Goal: Book appointment/travel/reservation

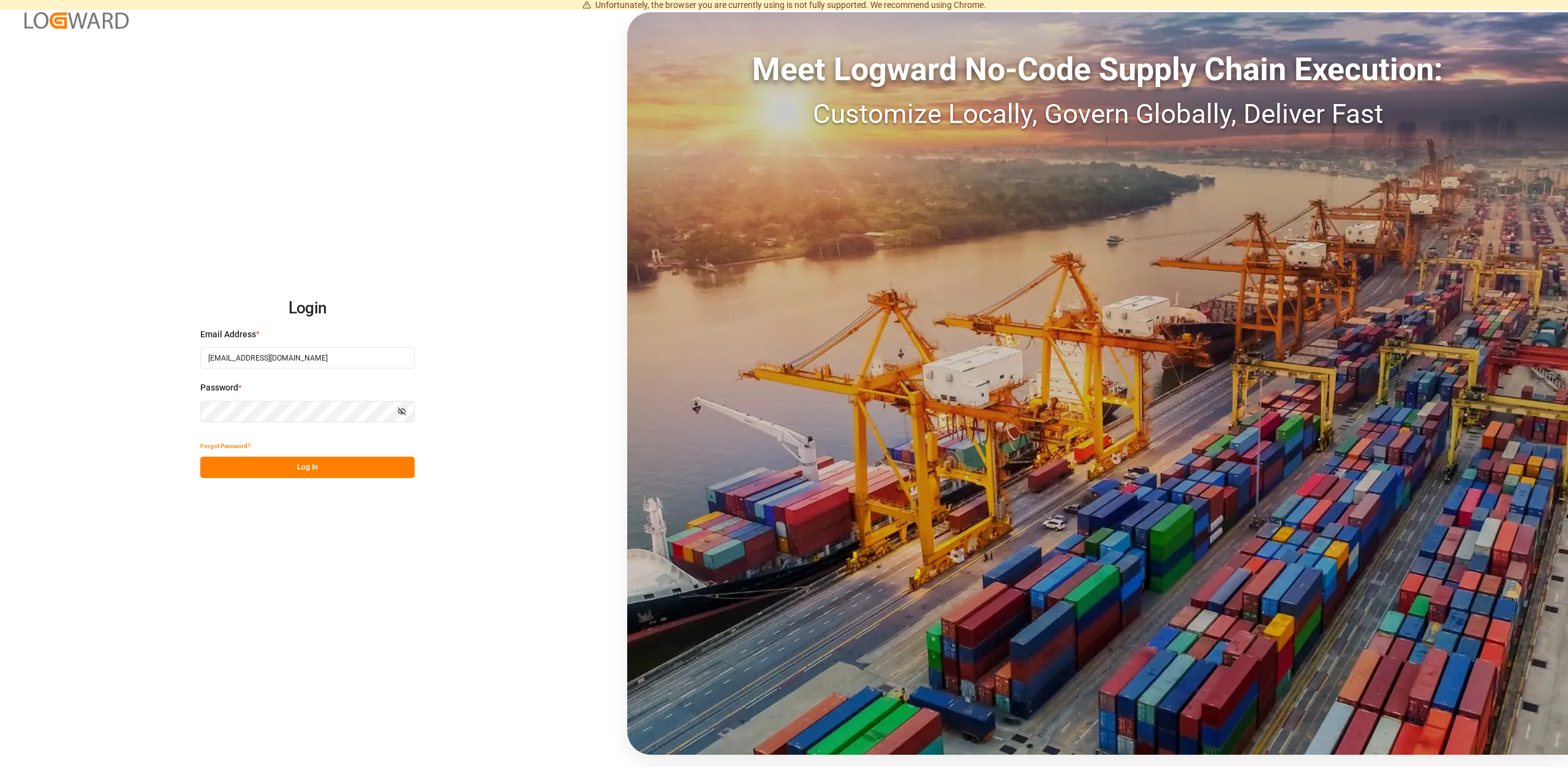
click at [282, 469] on button "Log In" at bounding box center [307, 467] width 215 height 22
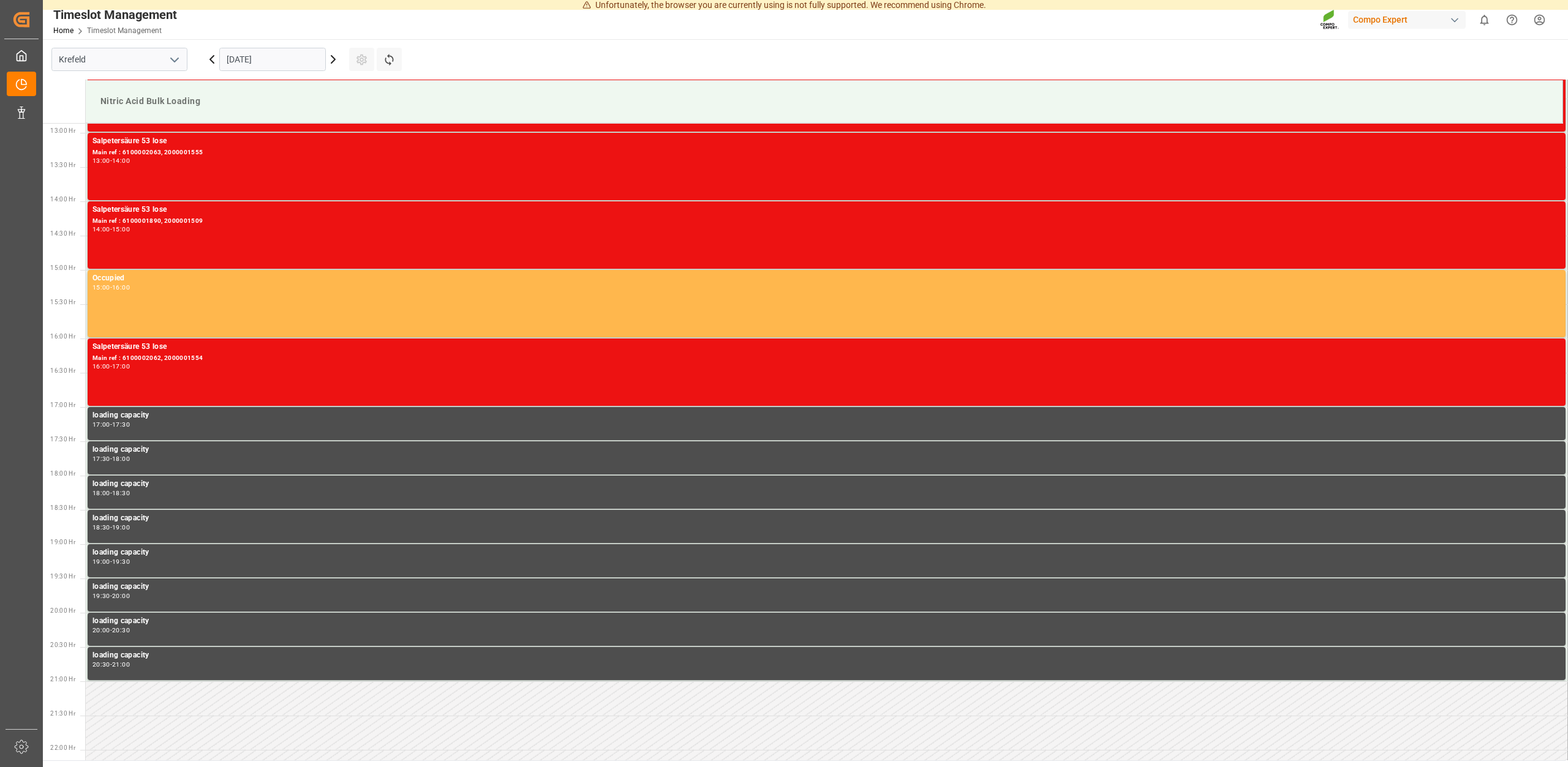
scroll to position [883, 0]
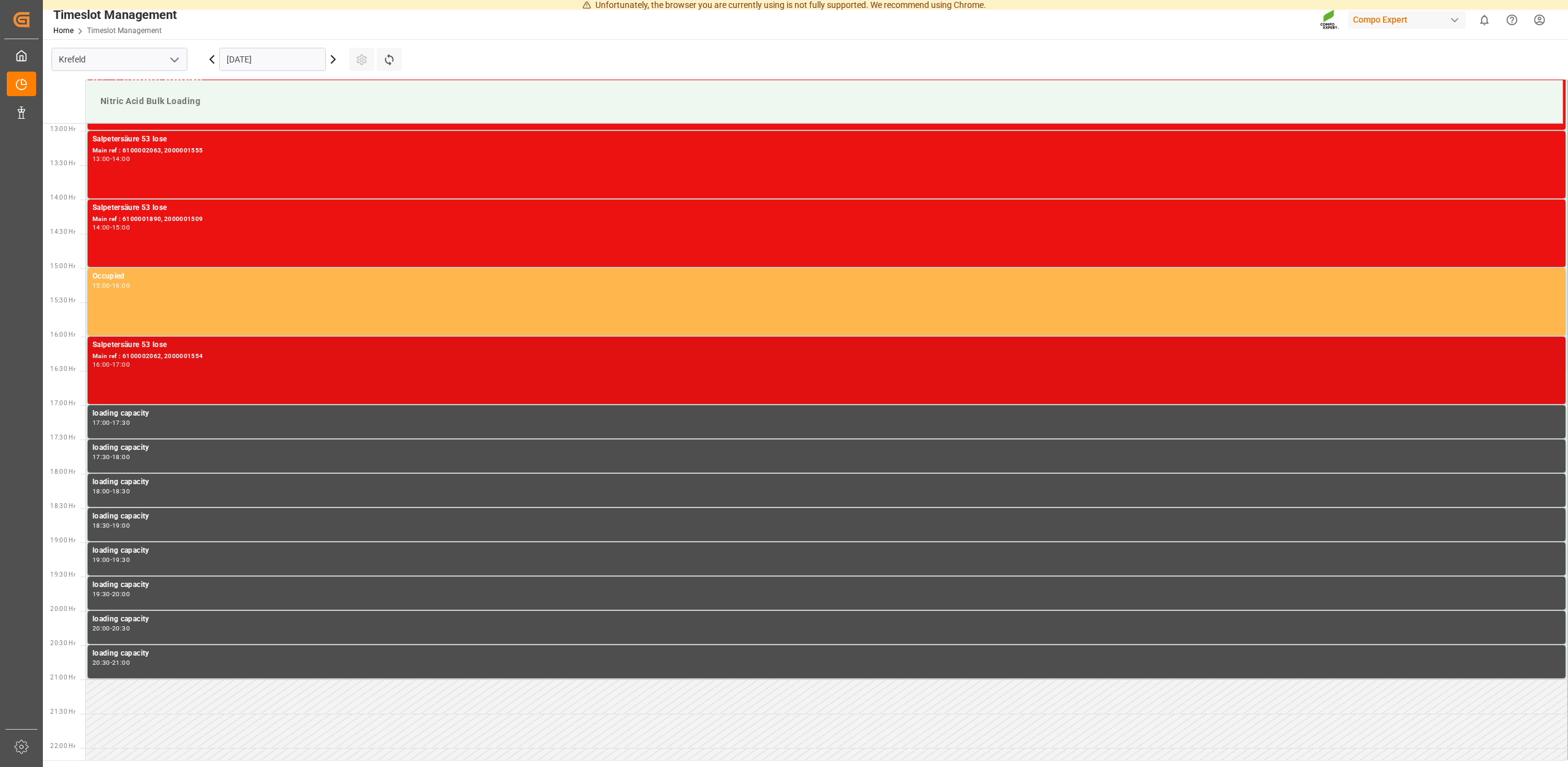
click at [182, 361] on div "Main ref : 6100002062, 2000001554" at bounding box center [826, 356] width 1468 height 10
click at [151, 364] on div "16:00 - 17:00" at bounding box center [826, 365] width 1468 height 7
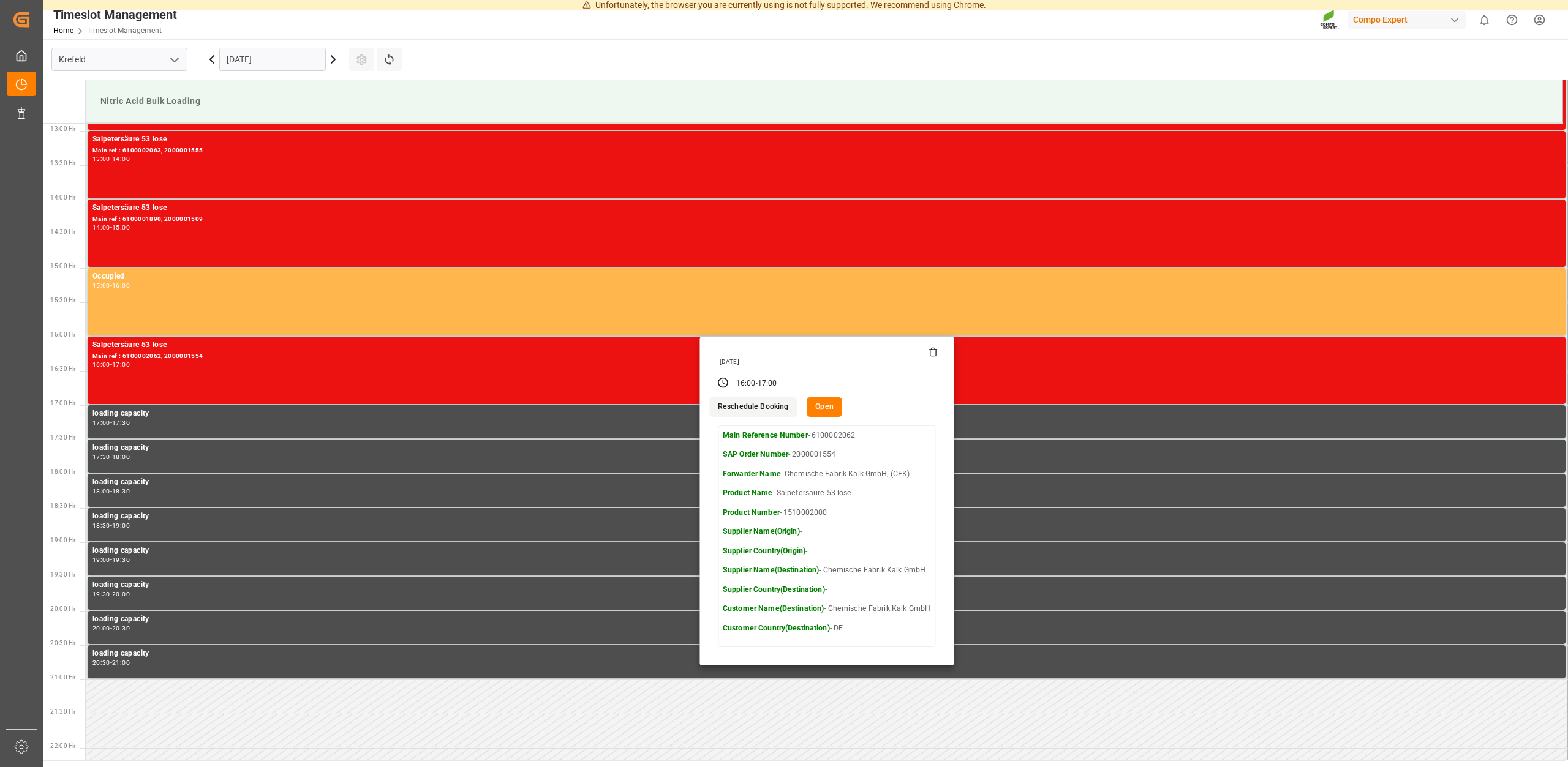
click at [932, 352] on icon at bounding box center [933, 352] width 9 height 9
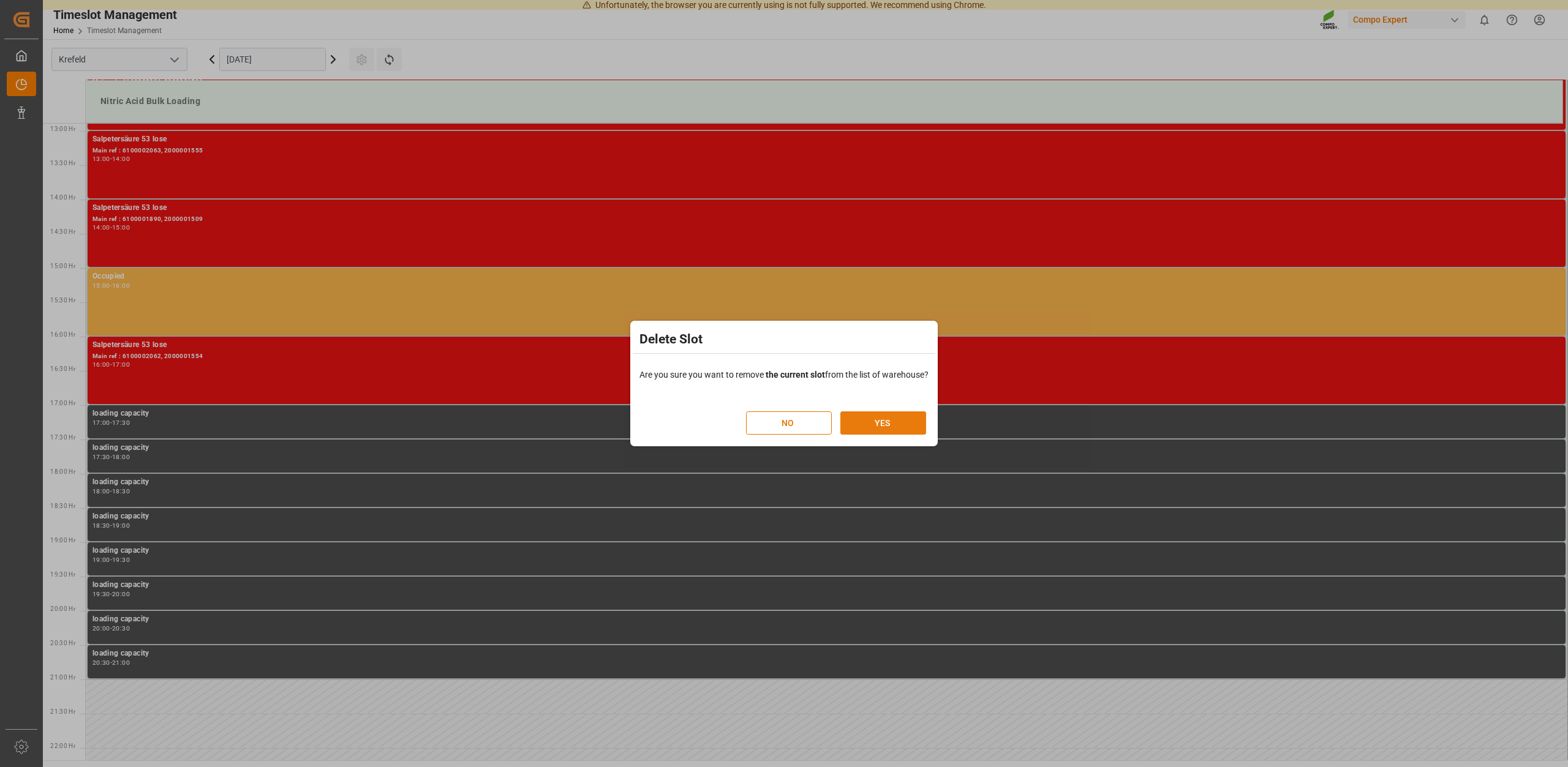
click at [879, 422] on button "YES" at bounding box center [883, 423] width 86 height 23
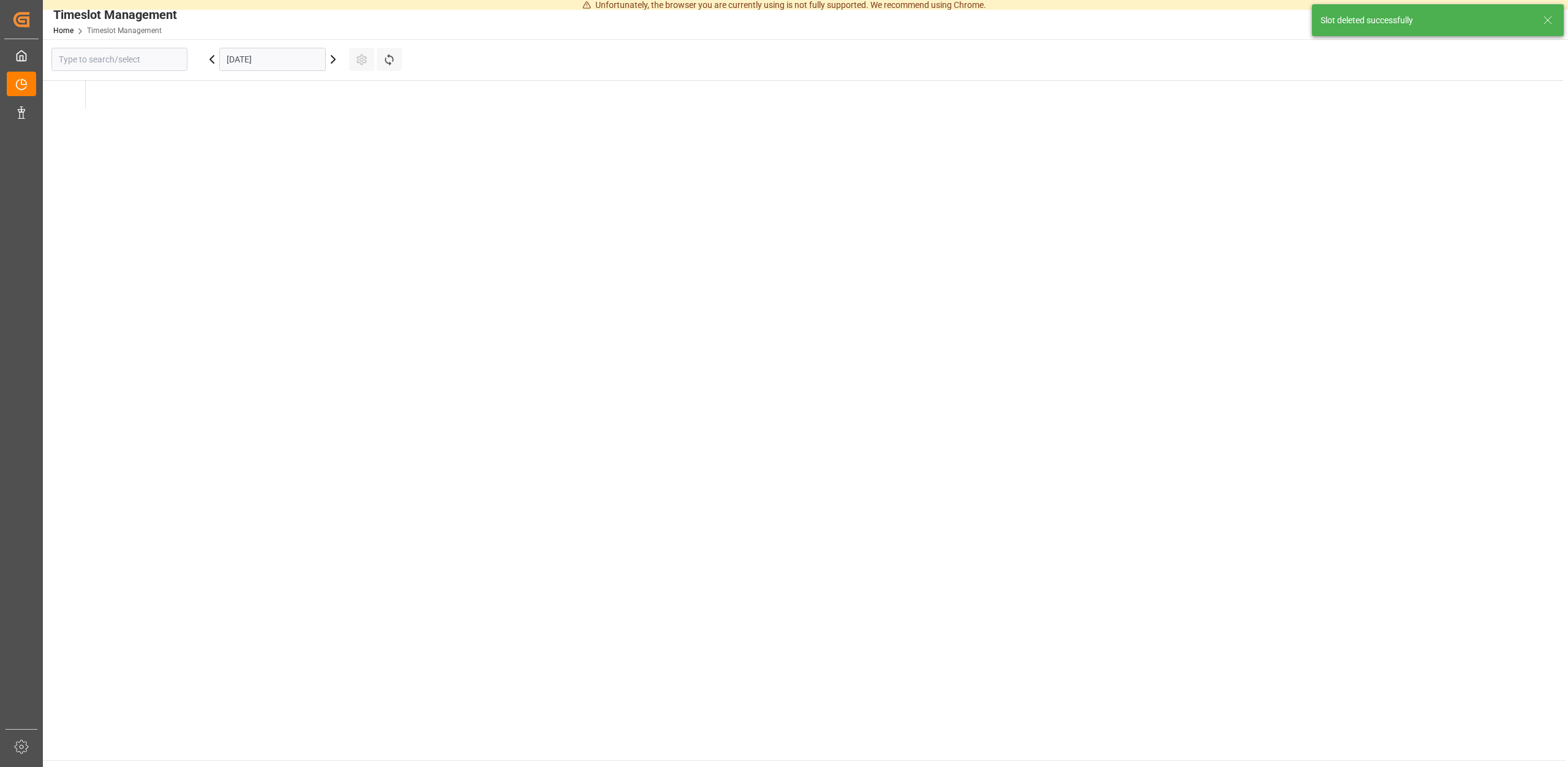
type input "Krefeld"
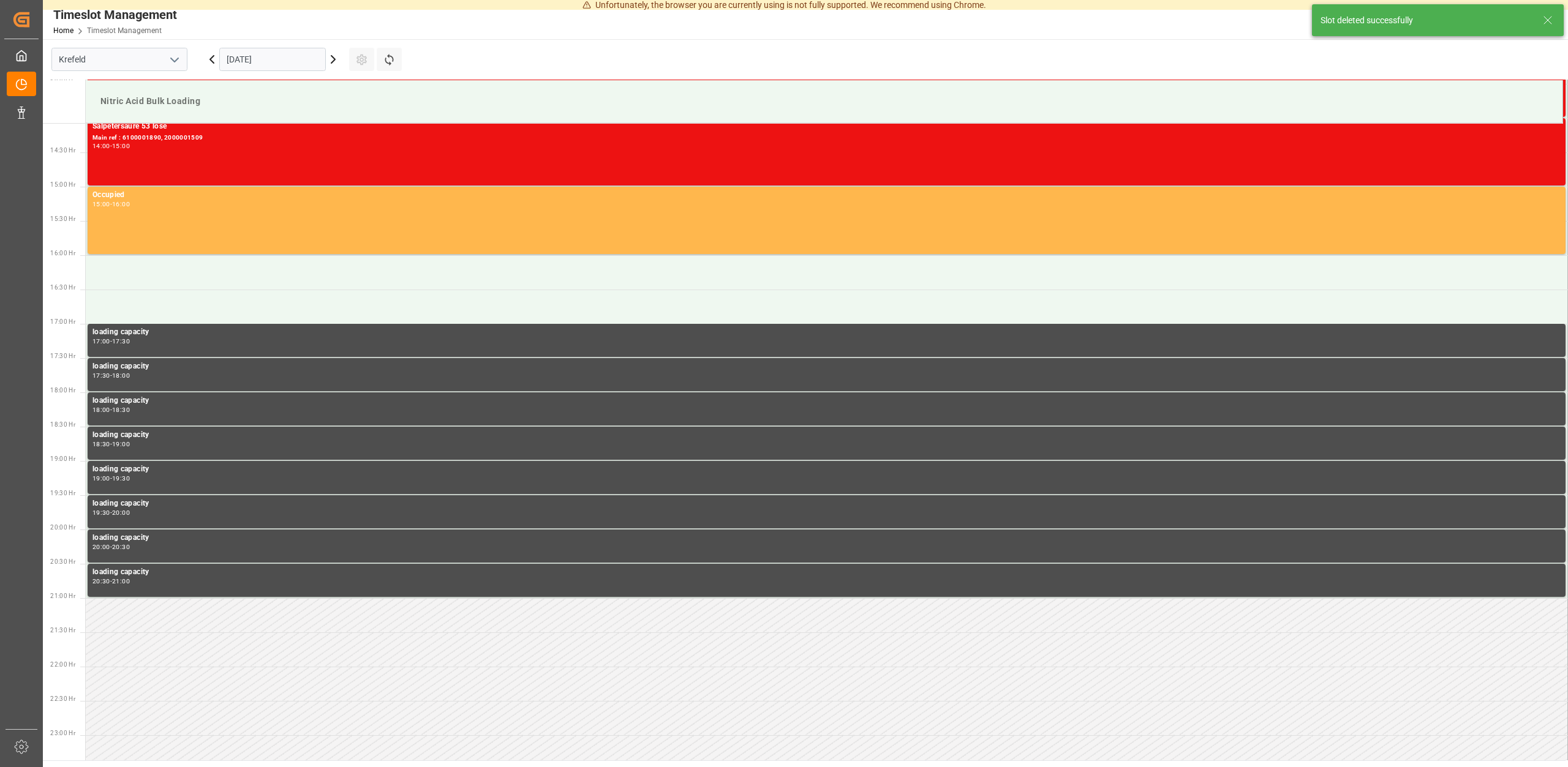
scroll to position [966, 0]
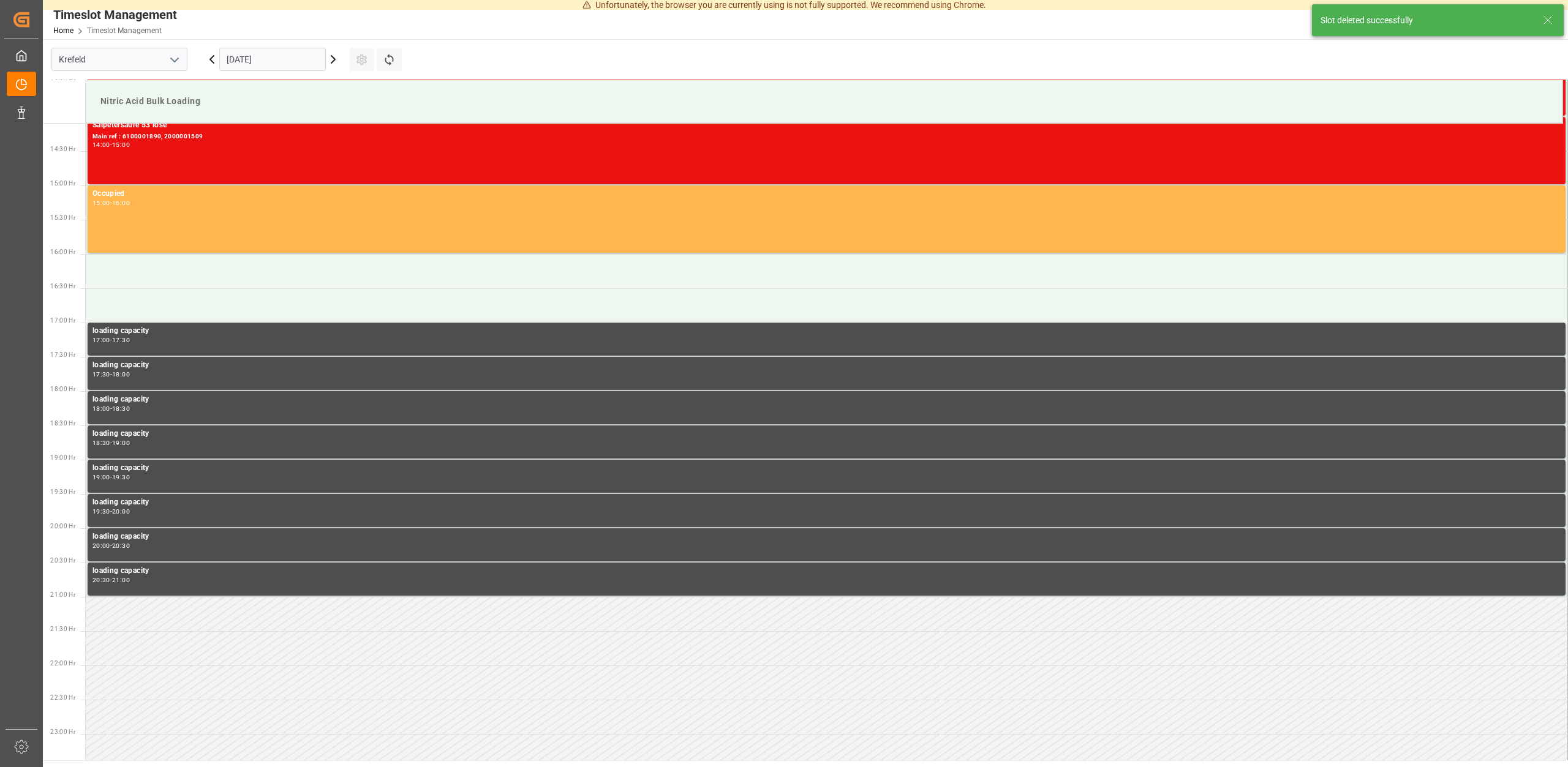
click at [336, 60] on icon at bounding box center [333, 60] width 15 height 15
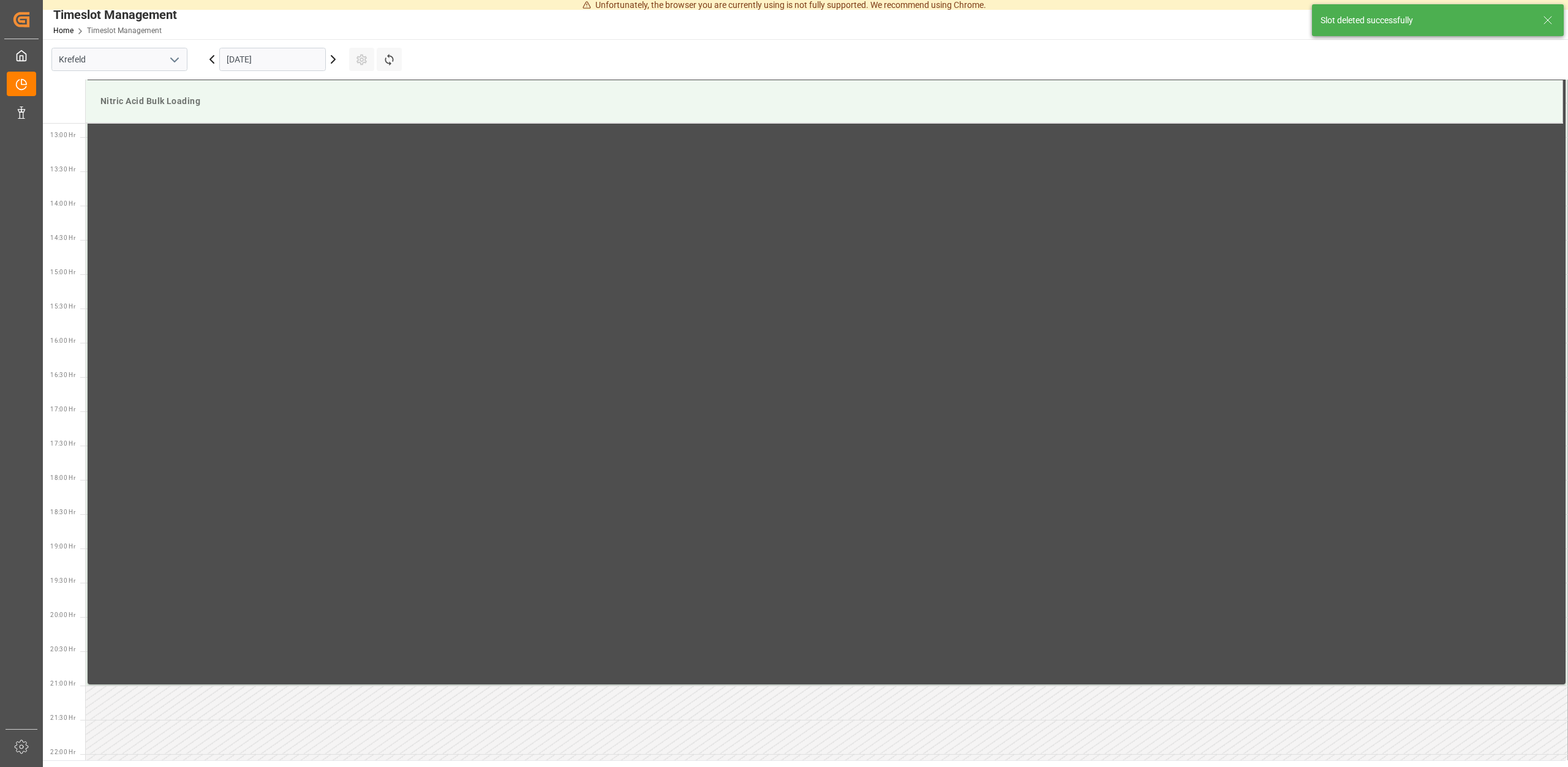
scroll to position [883, 0]
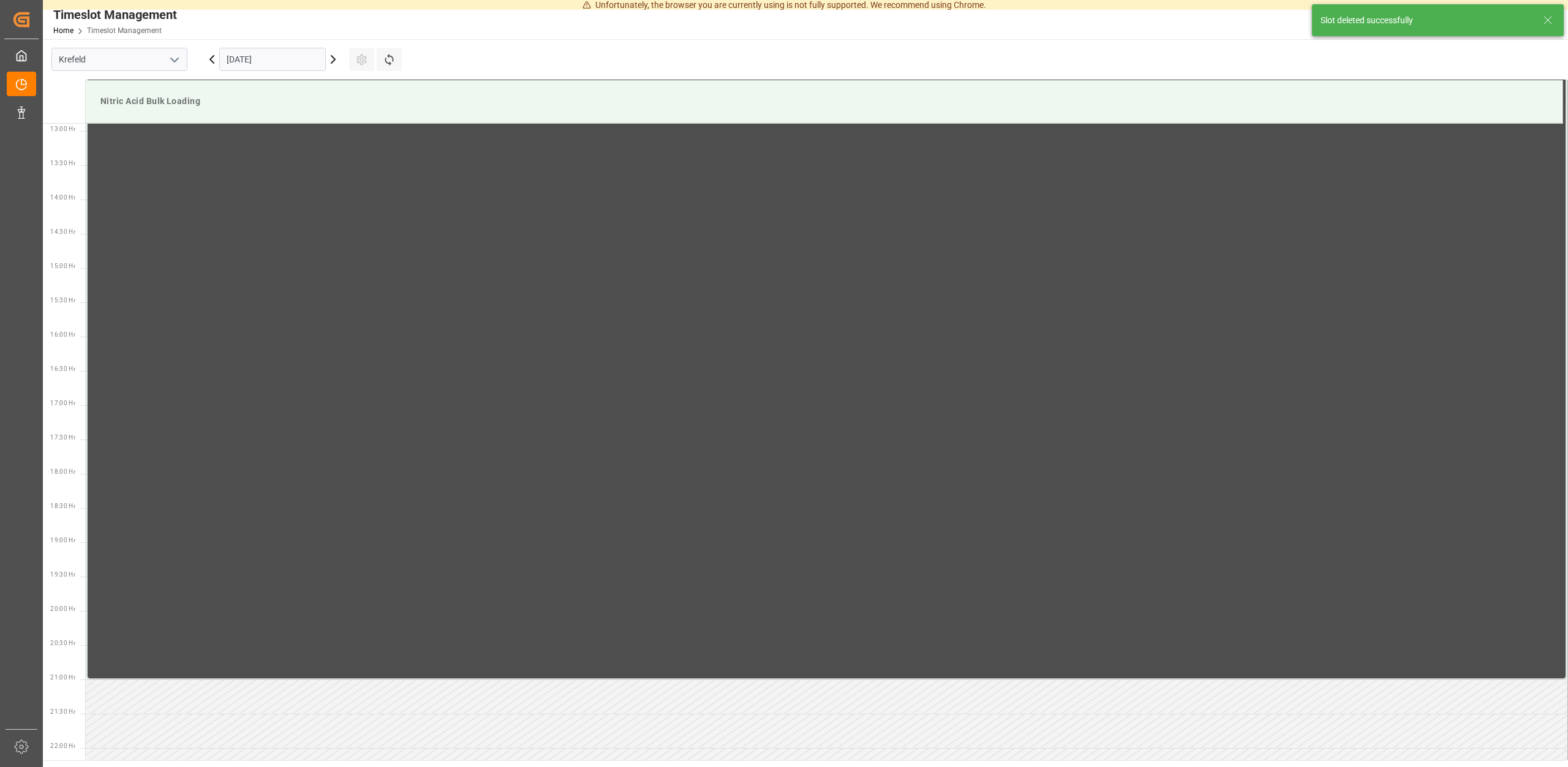
click at [334, 55] on icon at bounding box center [333, 60] width 15 height 15
click at [335, 60] on icon at bounding box center [333, 59] width 3 height 7
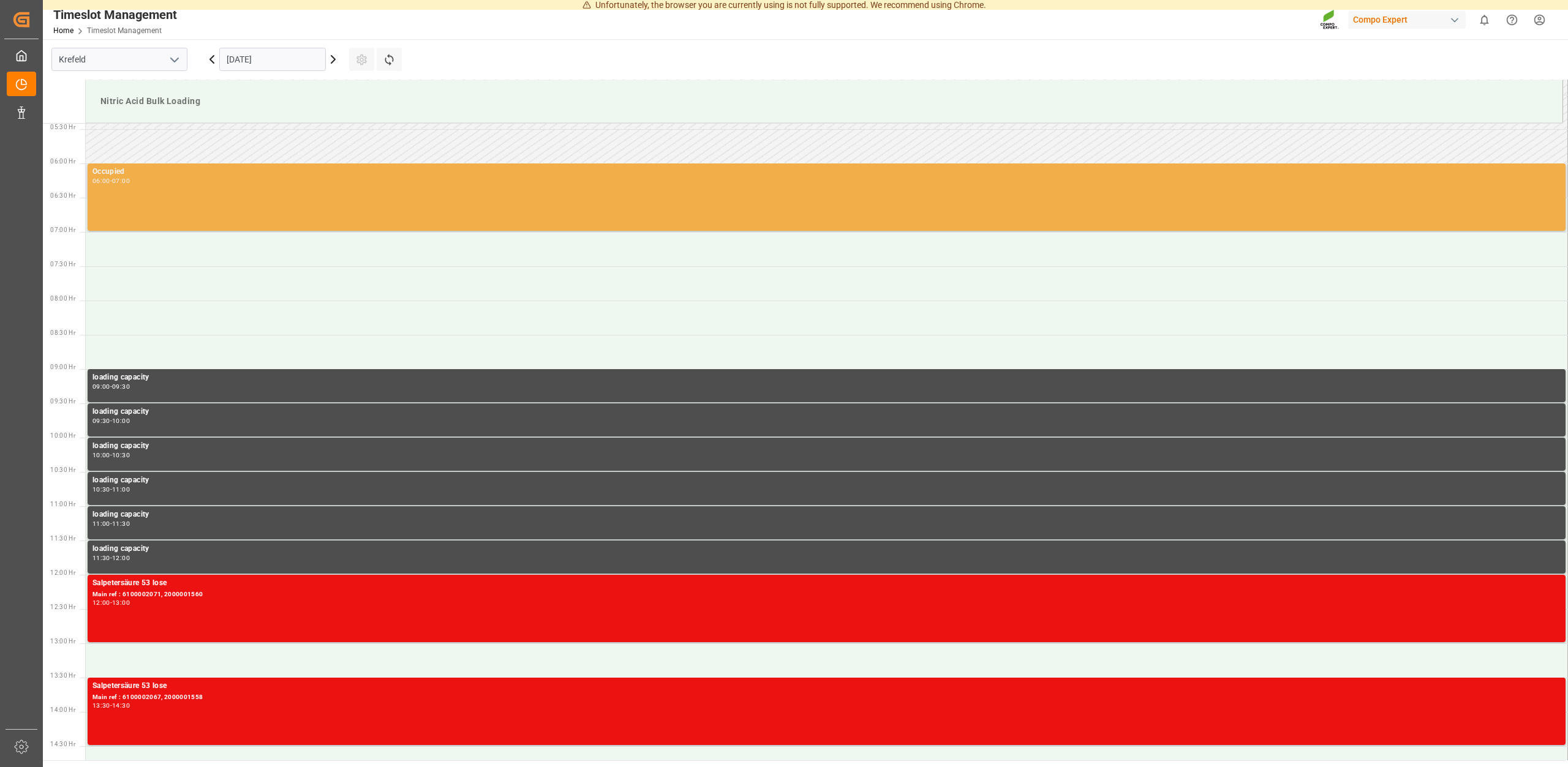
scroll to position [321, 0]
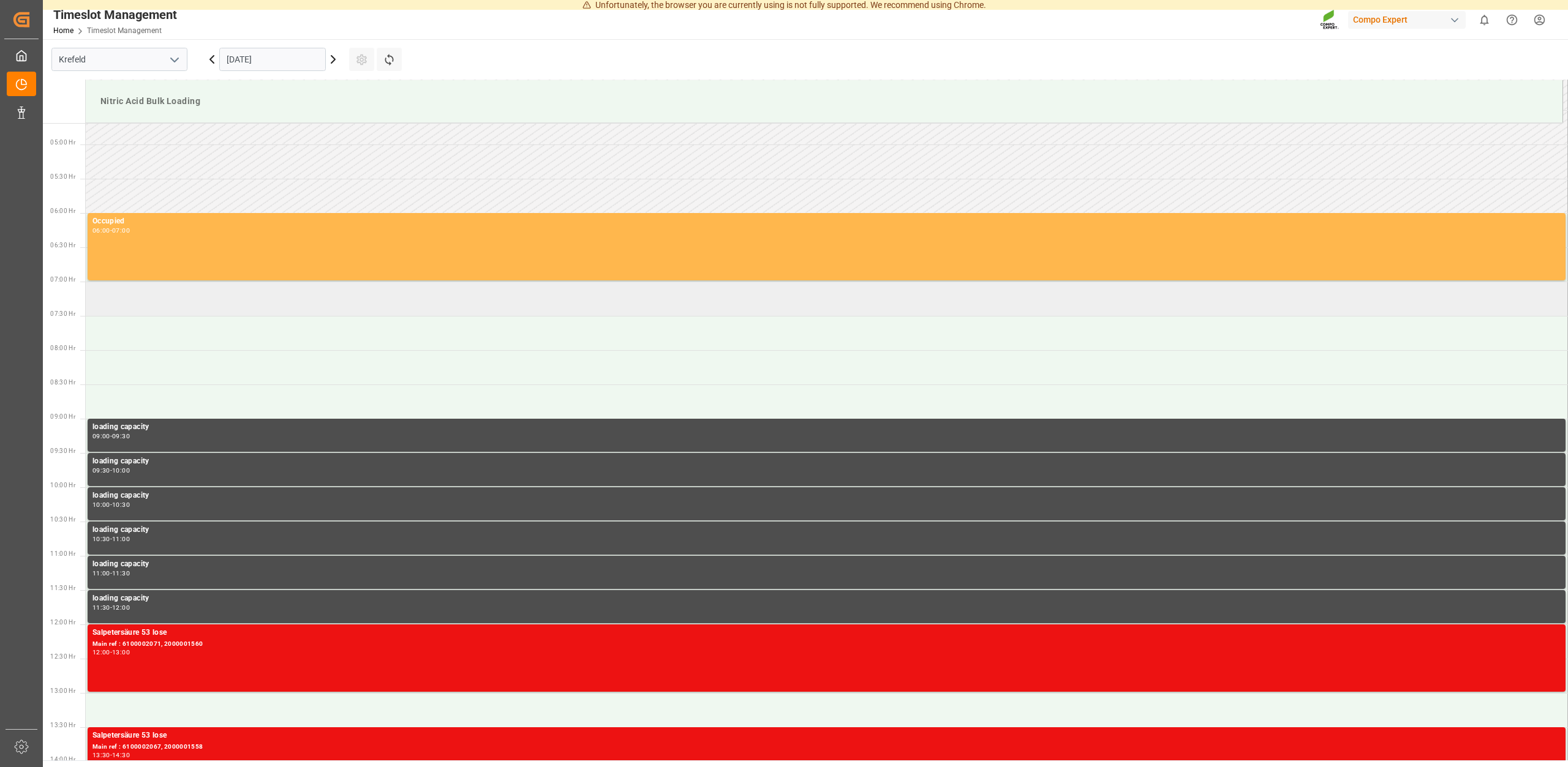
click at [139, 302] on td at bounding box center [827, 298] width 1482 height 34
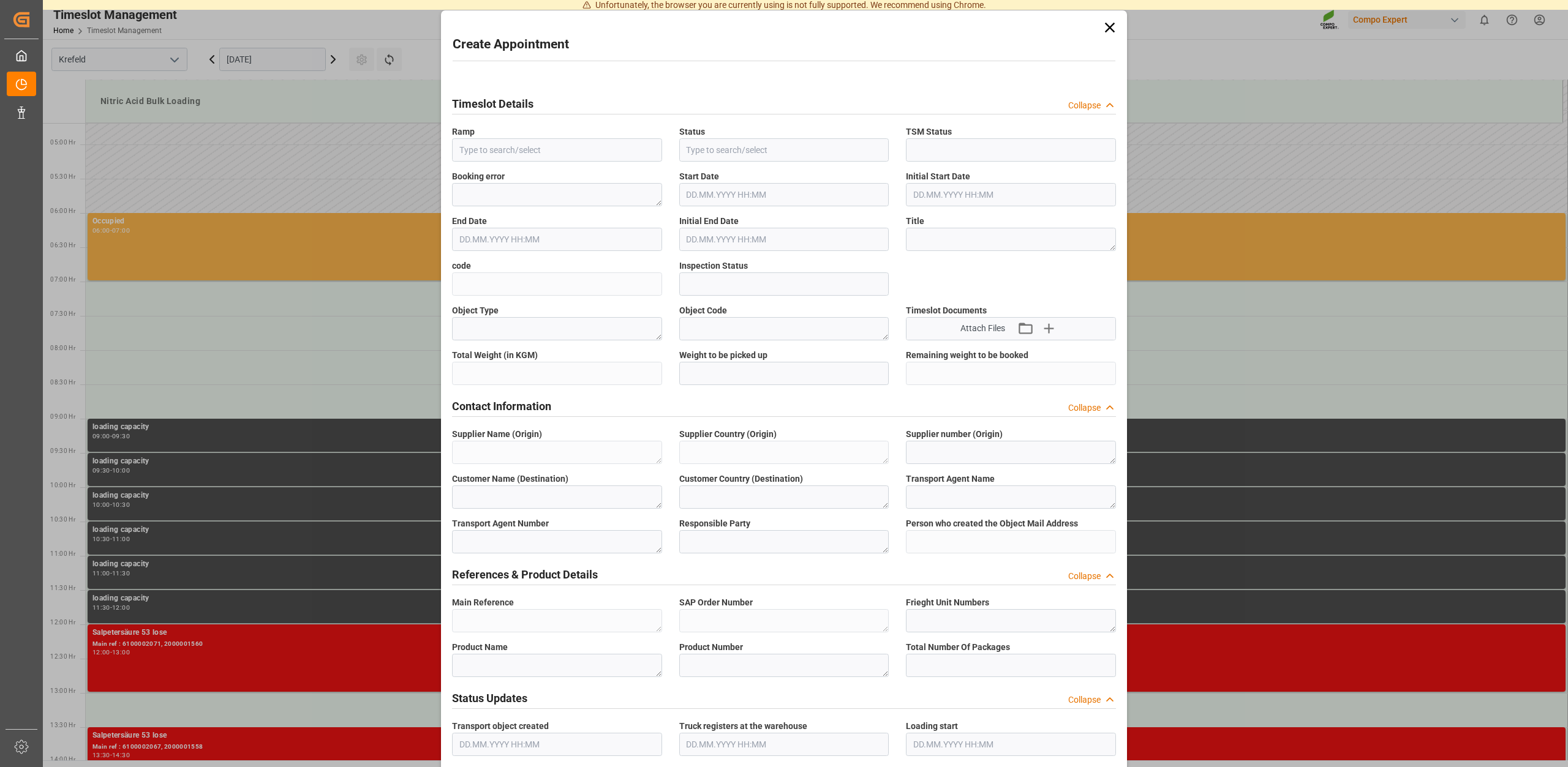
type input "Nitric Acid Bulk Loading"
type input "Booked"
type input "Open"
type input "22.09.2025 07:00"
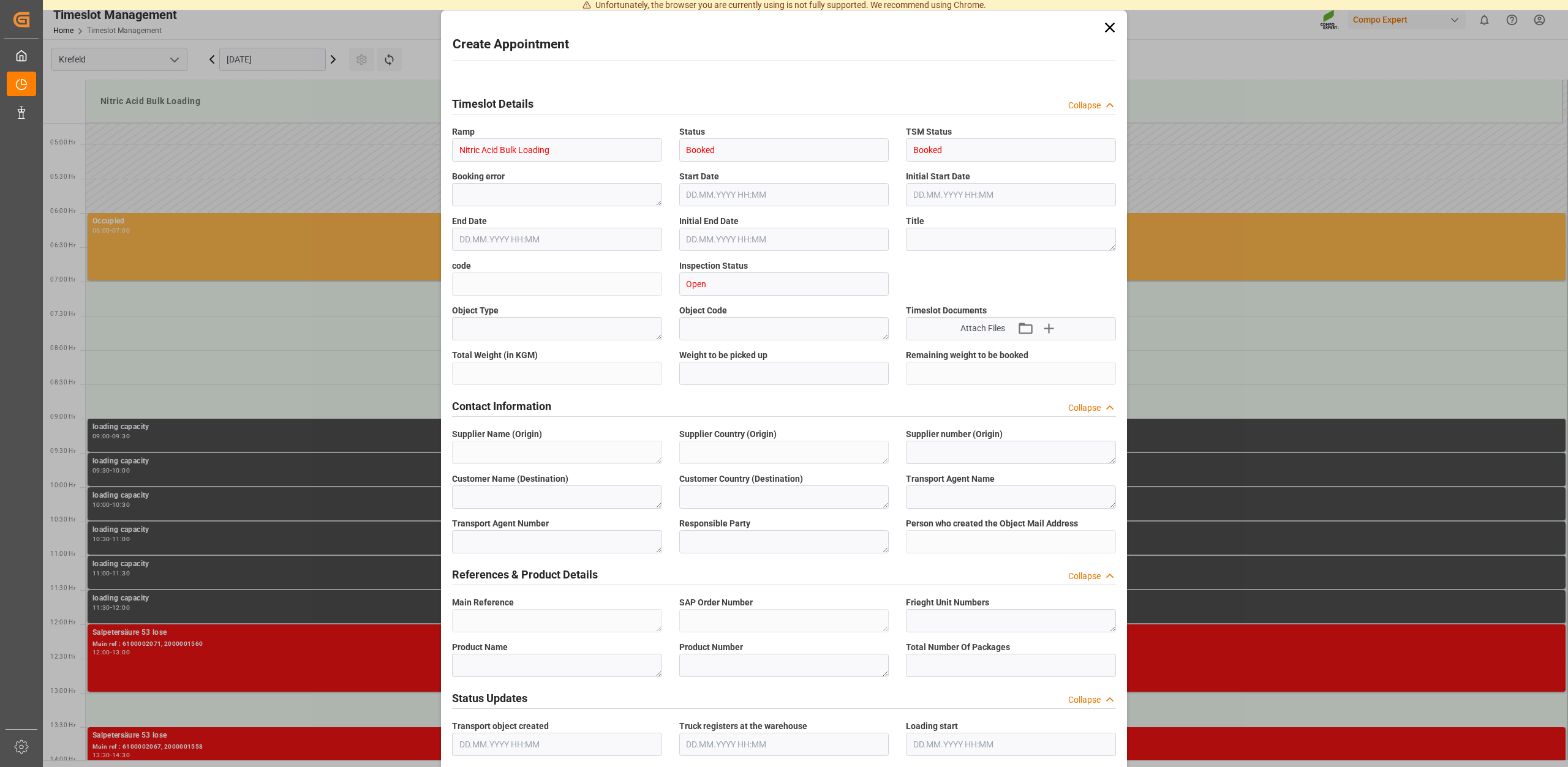
type input "[DATE] 07:30"
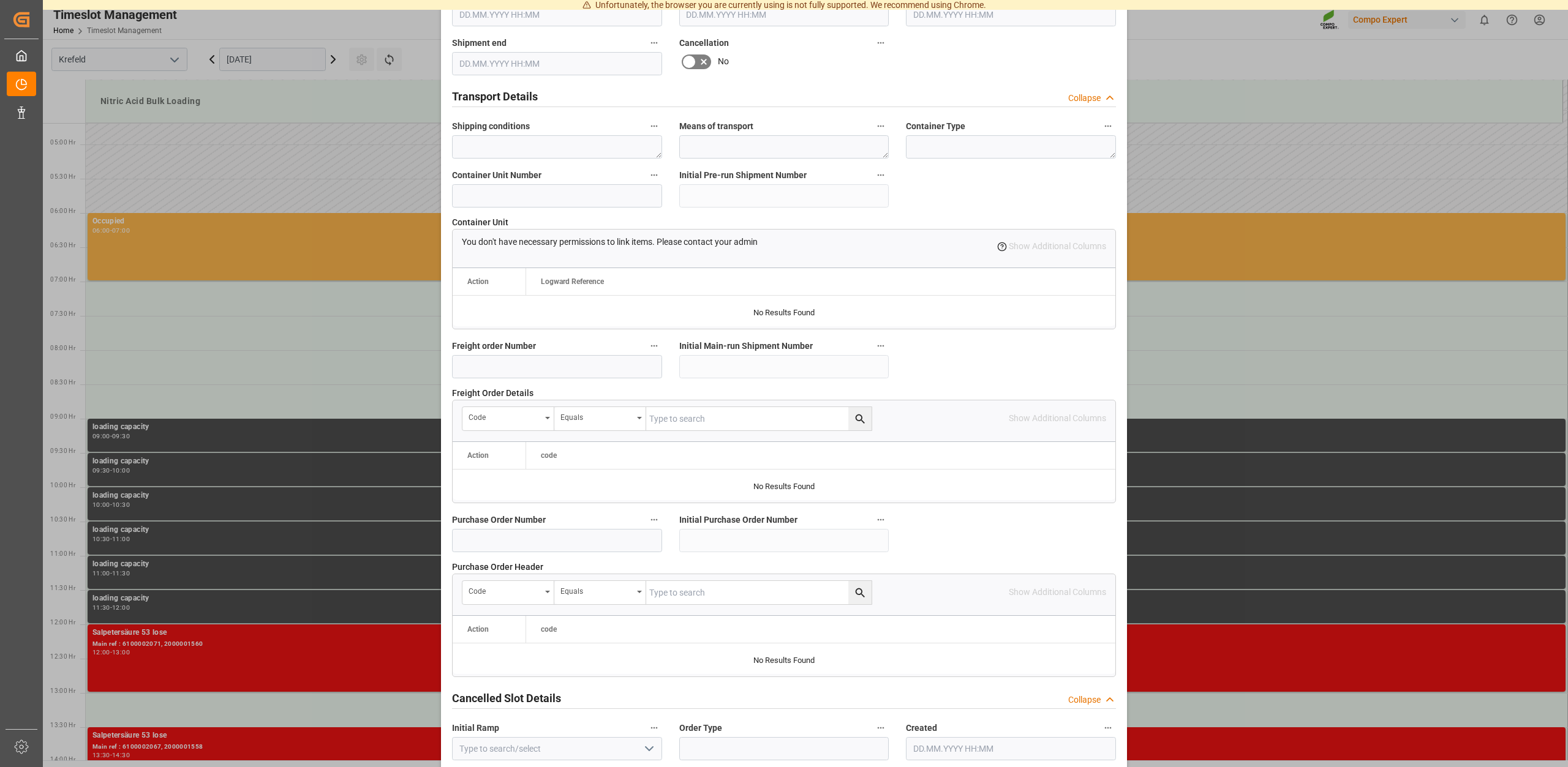
scroll to position [929, 0]
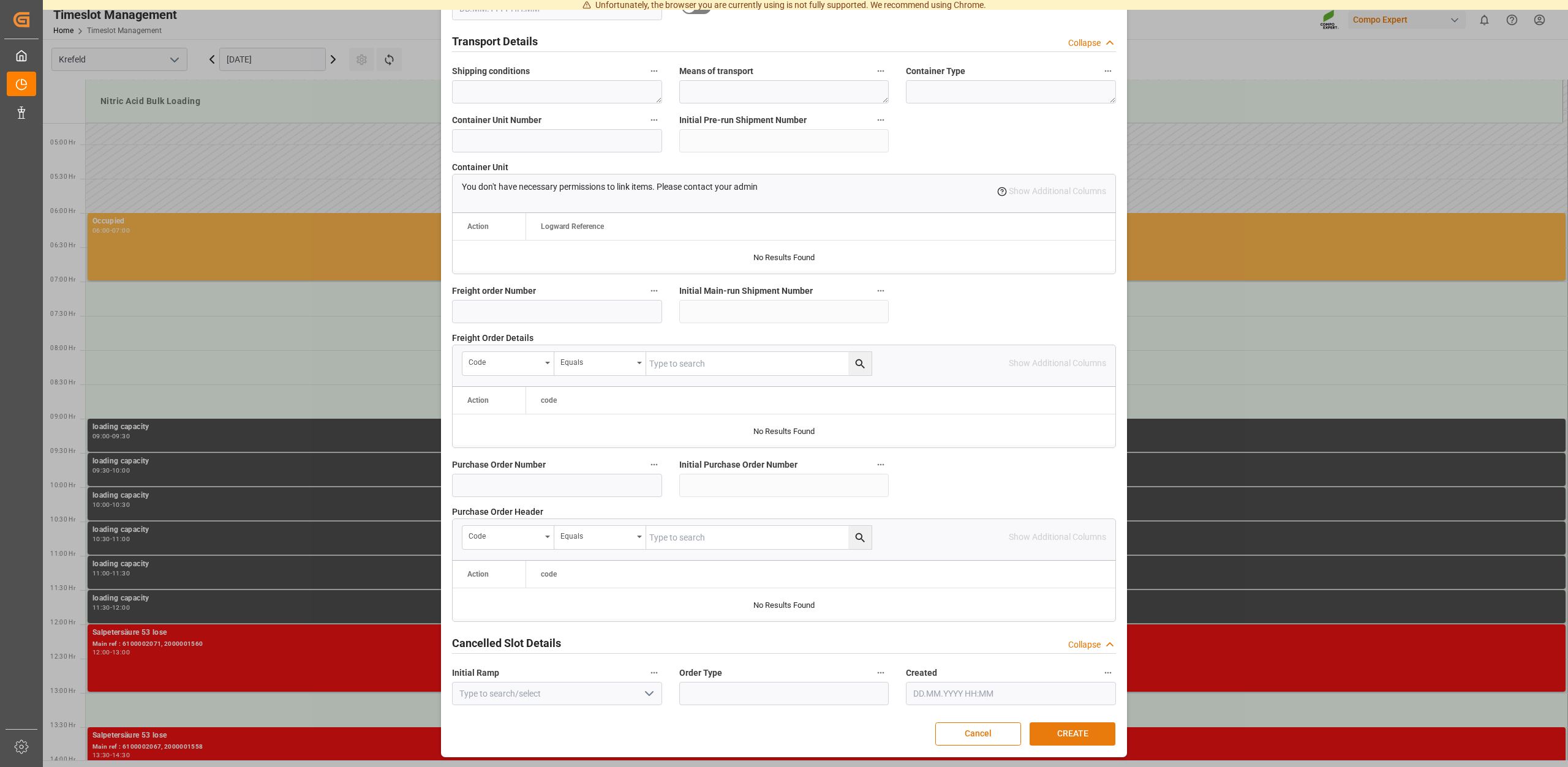
click at [1071, 723] on button "CREATE" at bounding box center [1072, 734] width 86 height 23
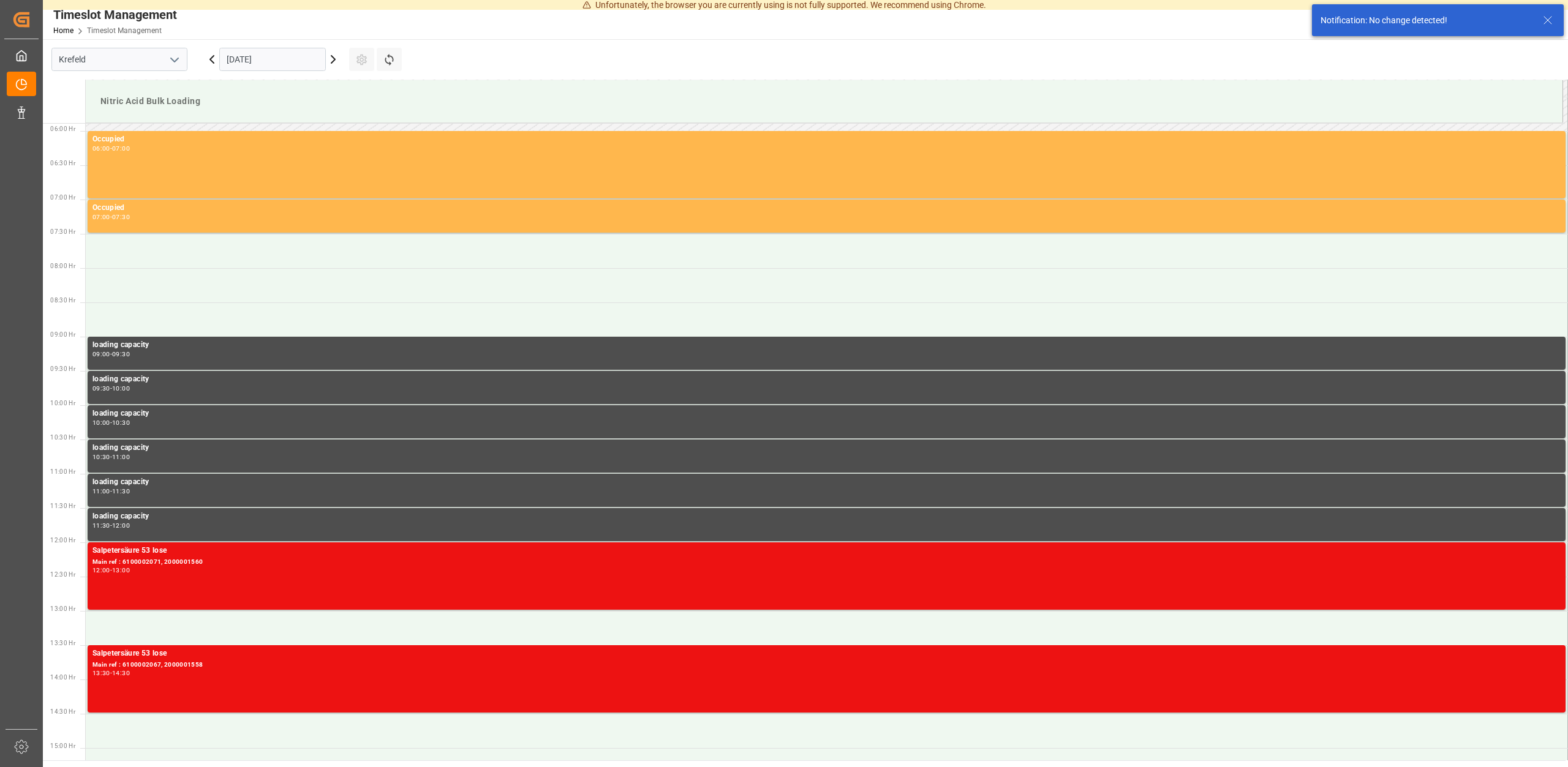
scroll to position [154, 0]
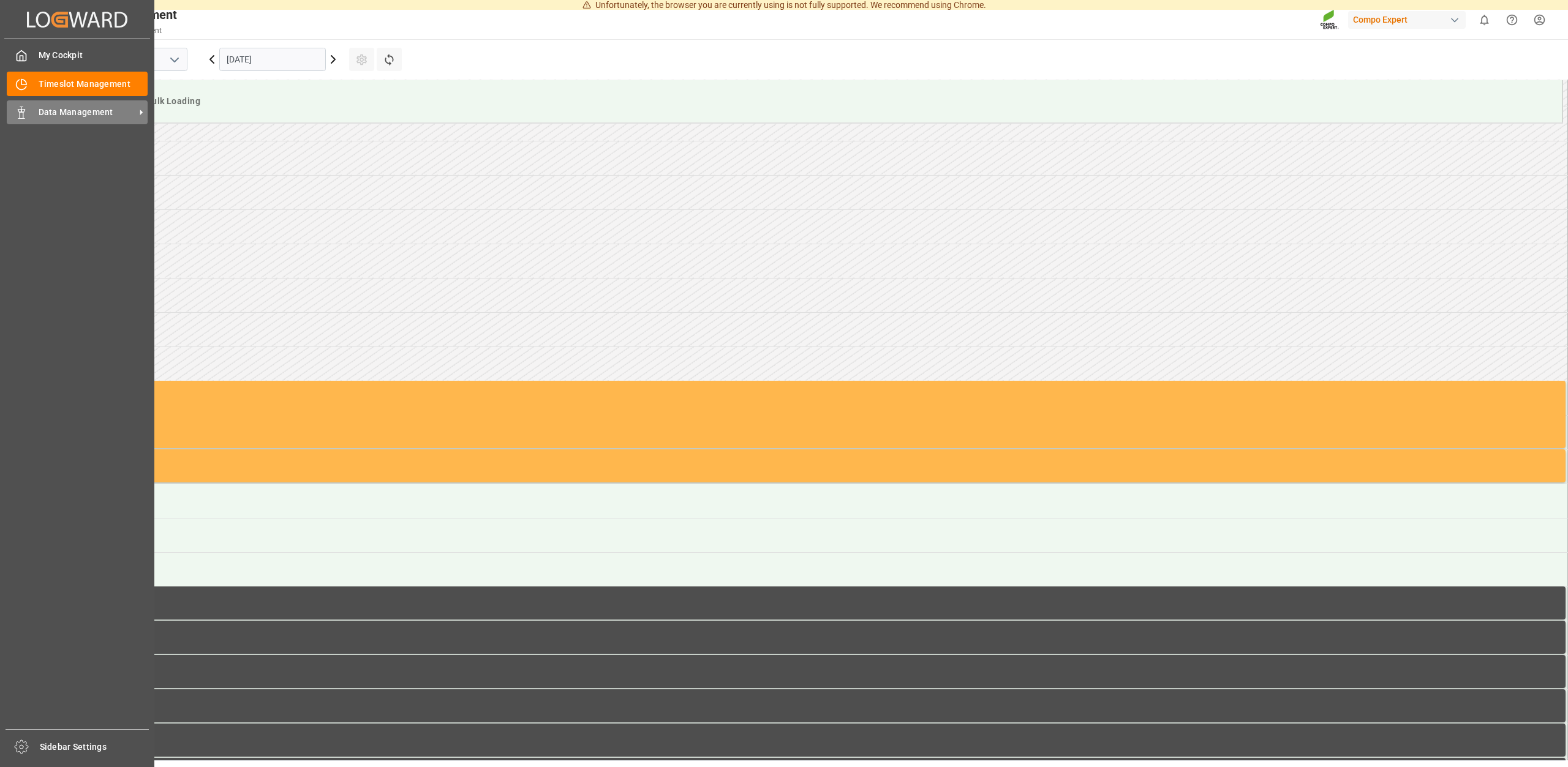
click at [37, 112] on div "Data Management Data Management" at bounding box center [77, 112] width 141 height 24
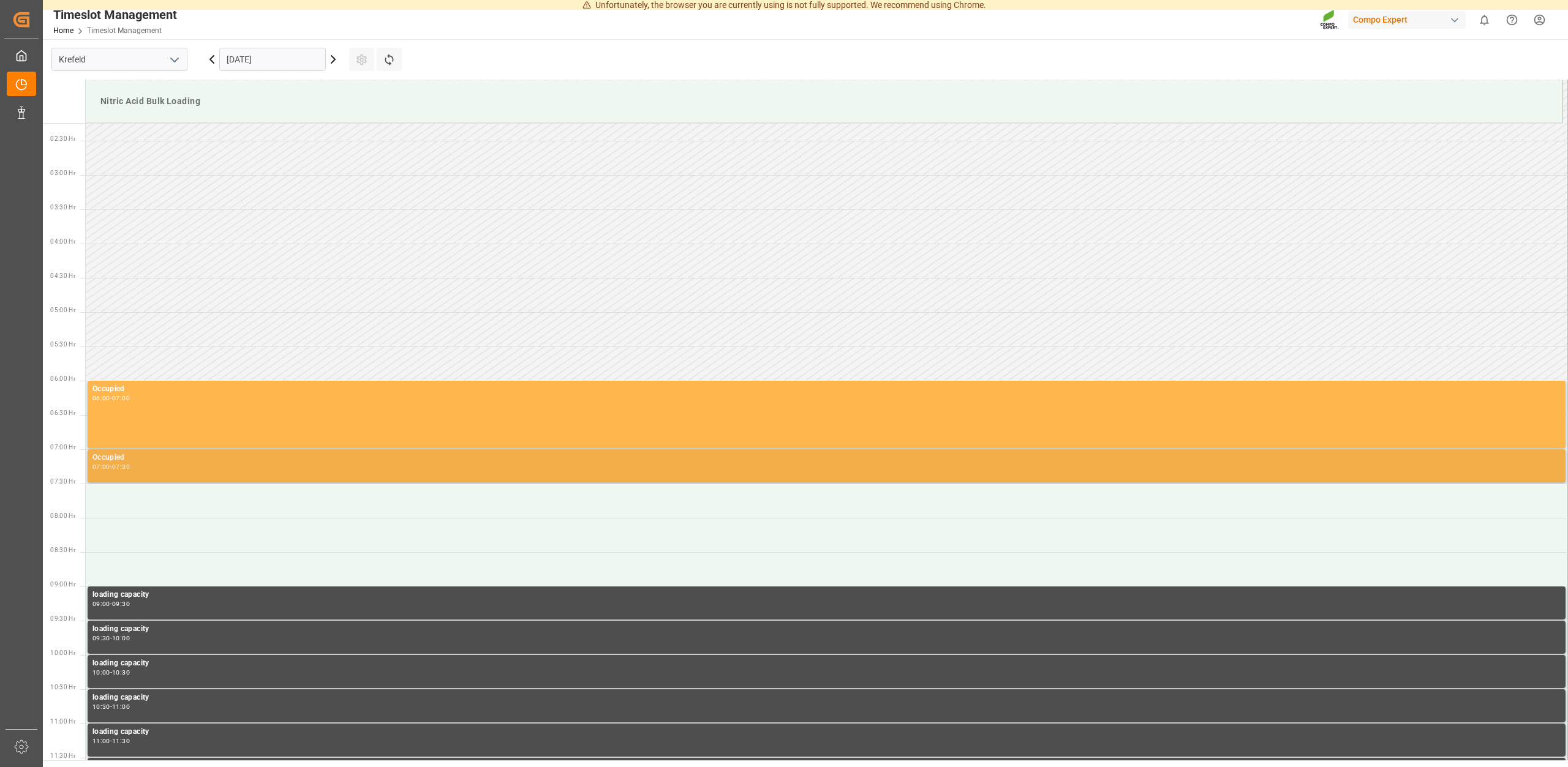
click at [307, 468] on div "07:00 - 07:30" at bounding box center [826, 467] width 1468 height 7
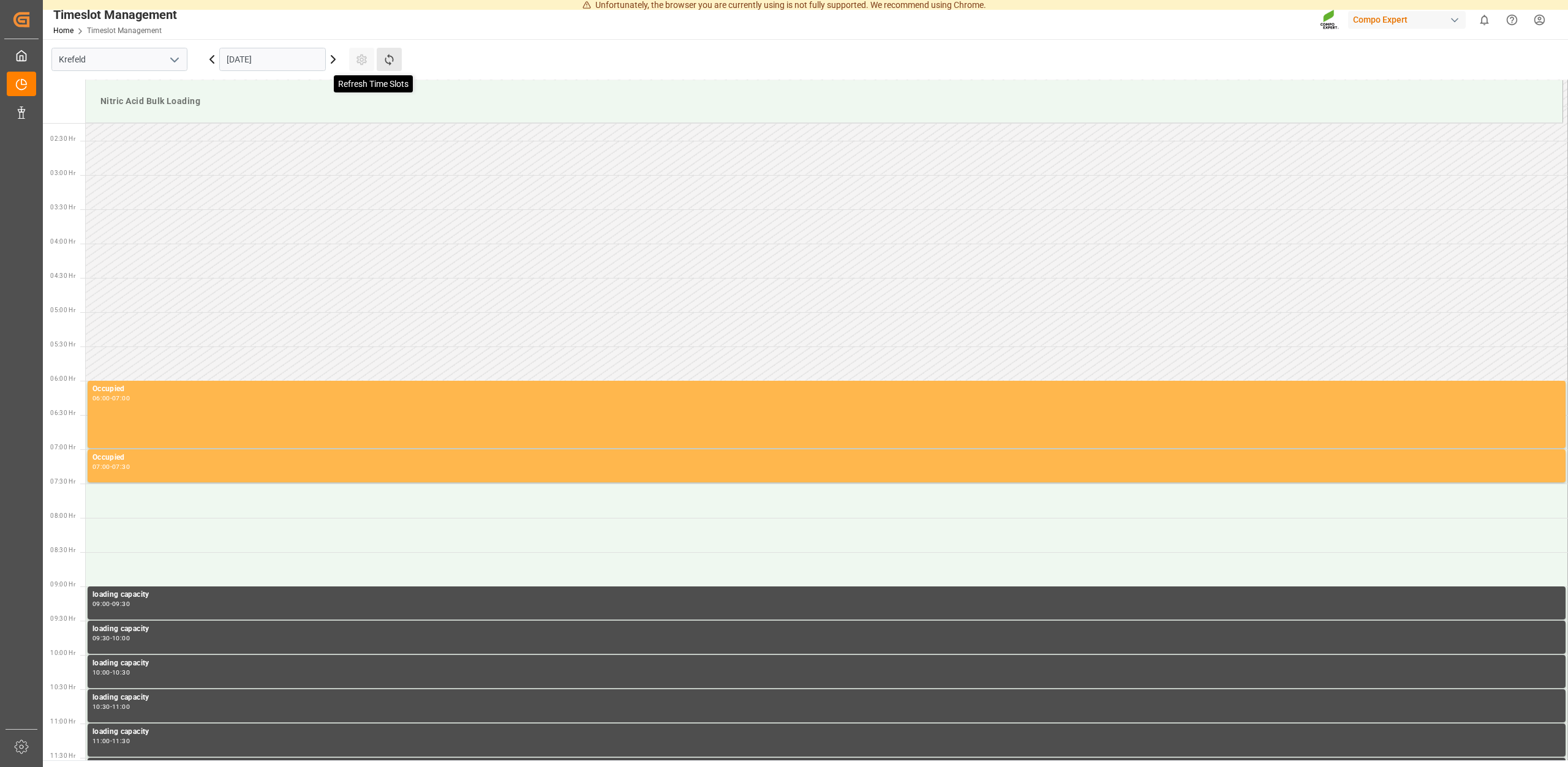
click at [390, 64] on icon at bounding box center [388, 60] width 9 height 11
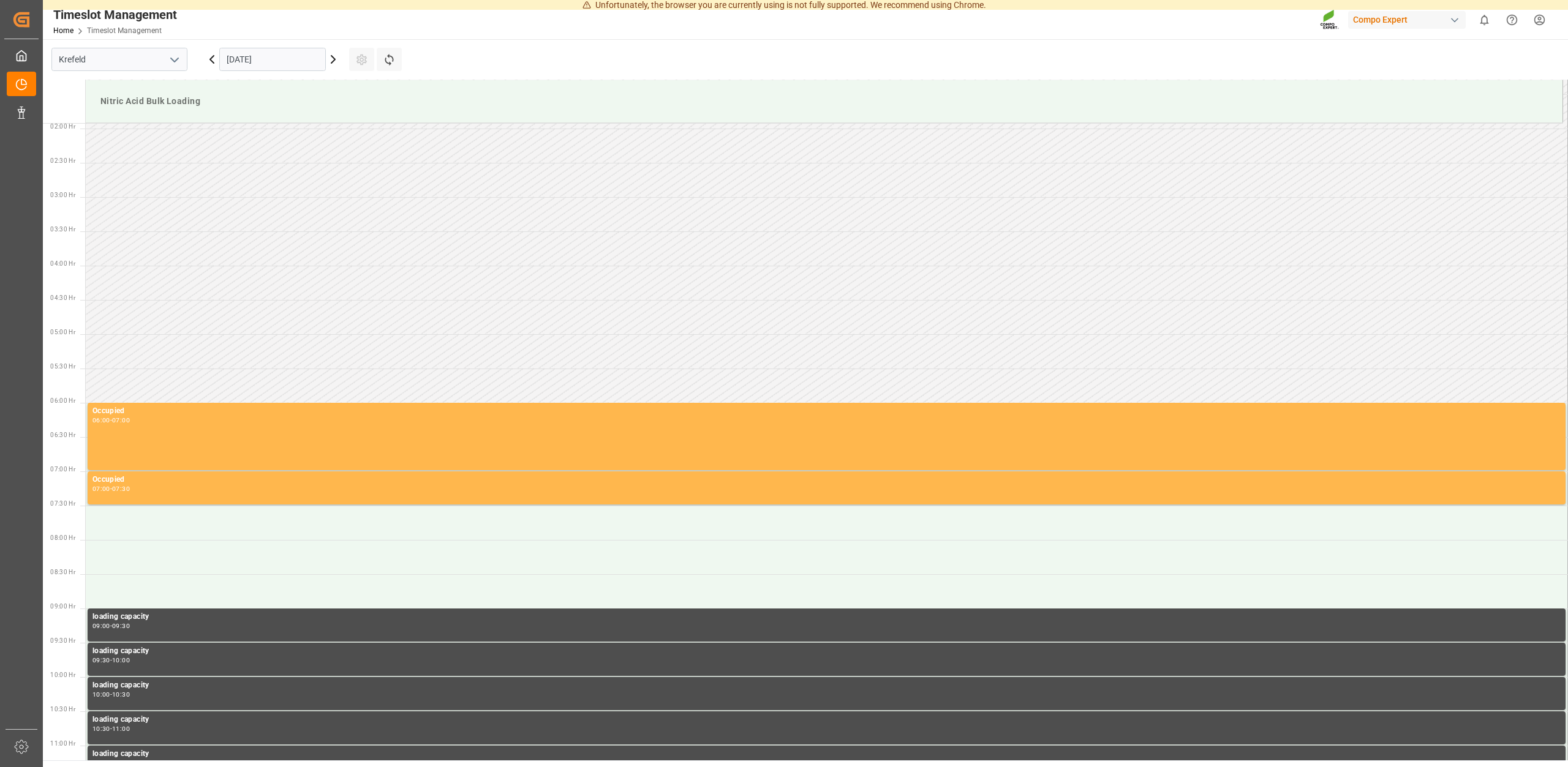
scroll to position [72, 0]
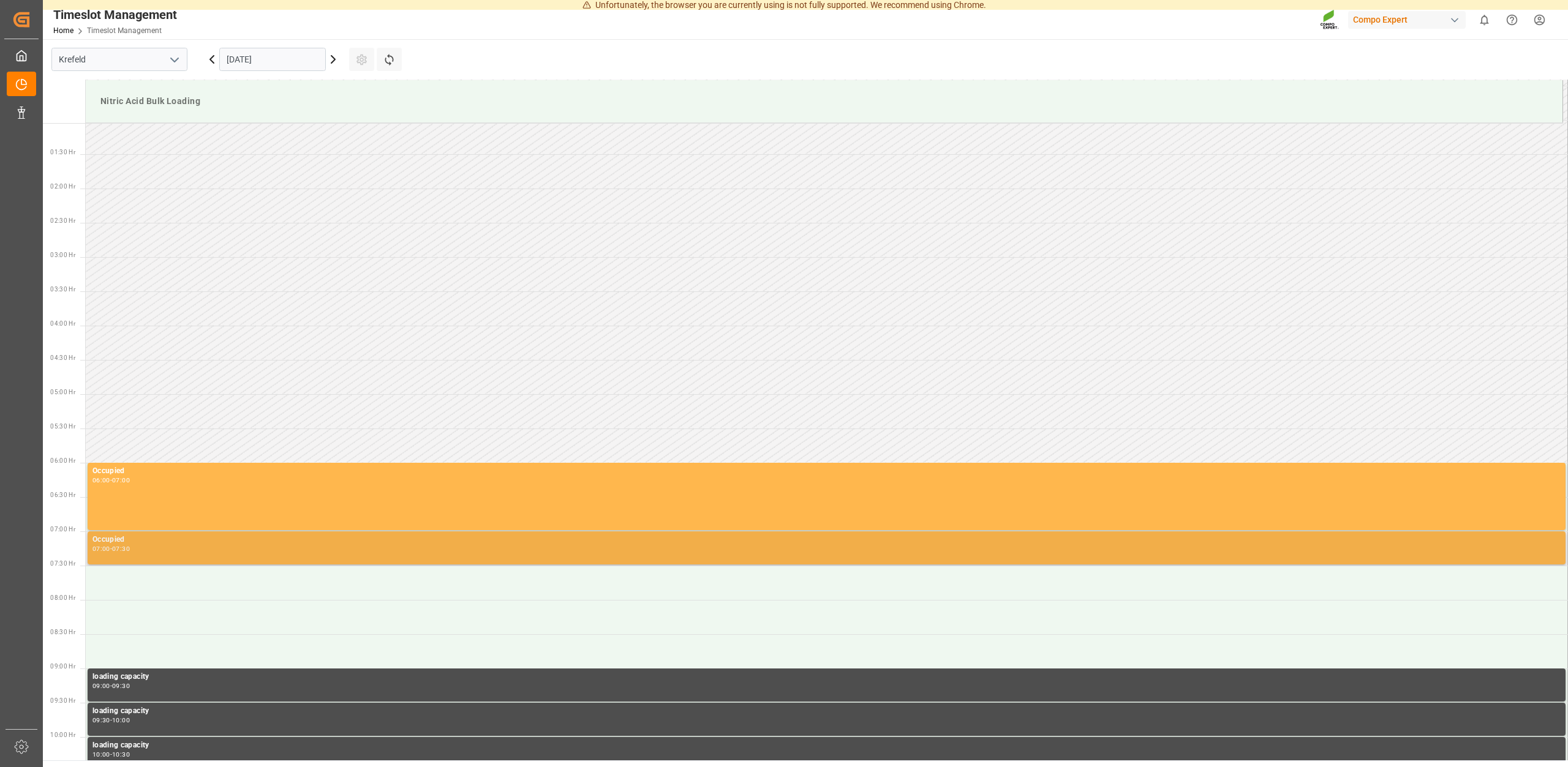
click at [137, 555] on div "Occupied 07:00 - 07:30" at bounding box center [826, 548] width 1468 height 28
click at [137, 549] on div "07:00 - 07:30" at bounding box center [826, 549] width 1468 height 7
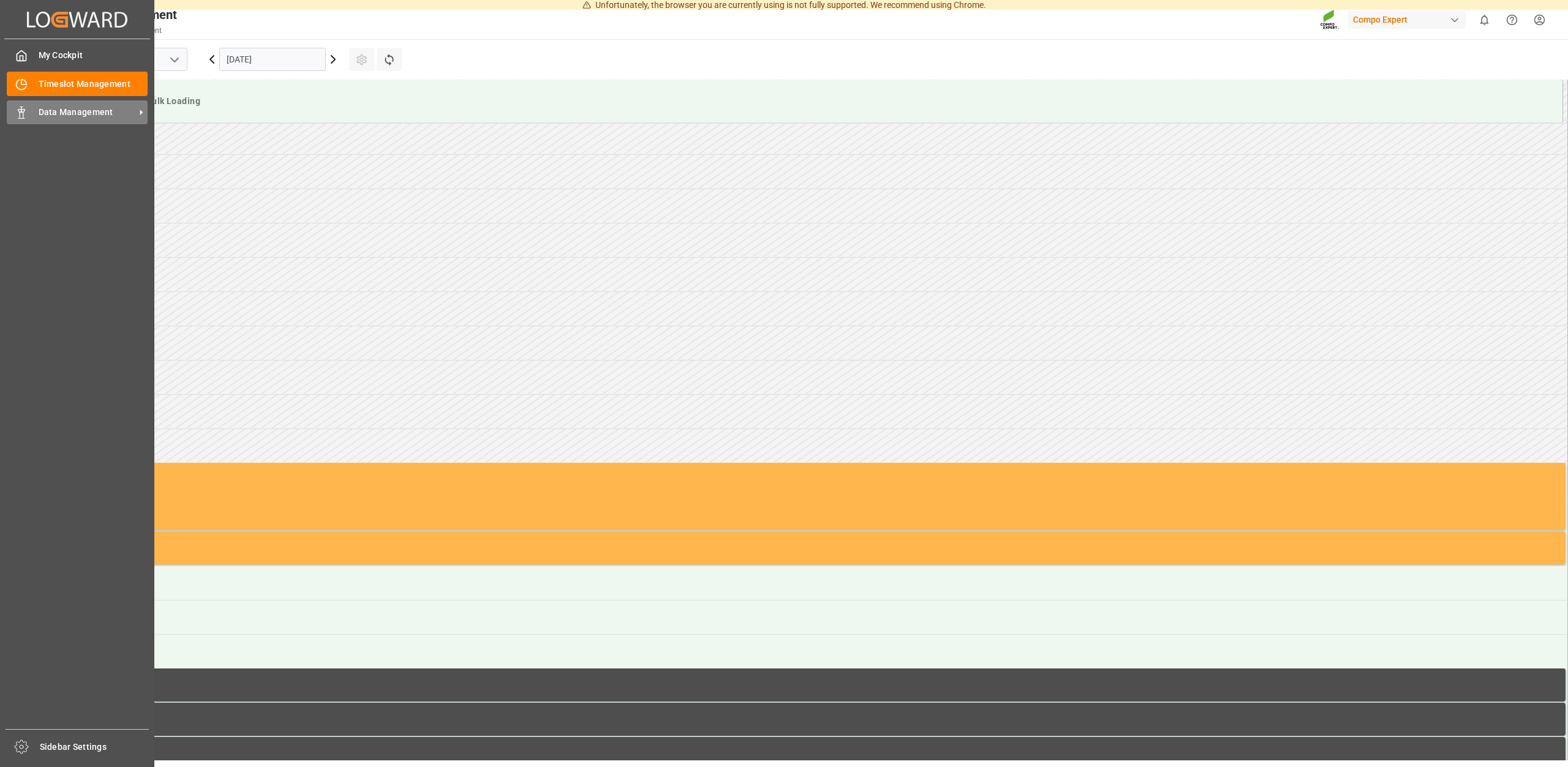
click at [29, 108] on div "Data Management Data Management" at bounding box center [77, 112] width 141 height 24
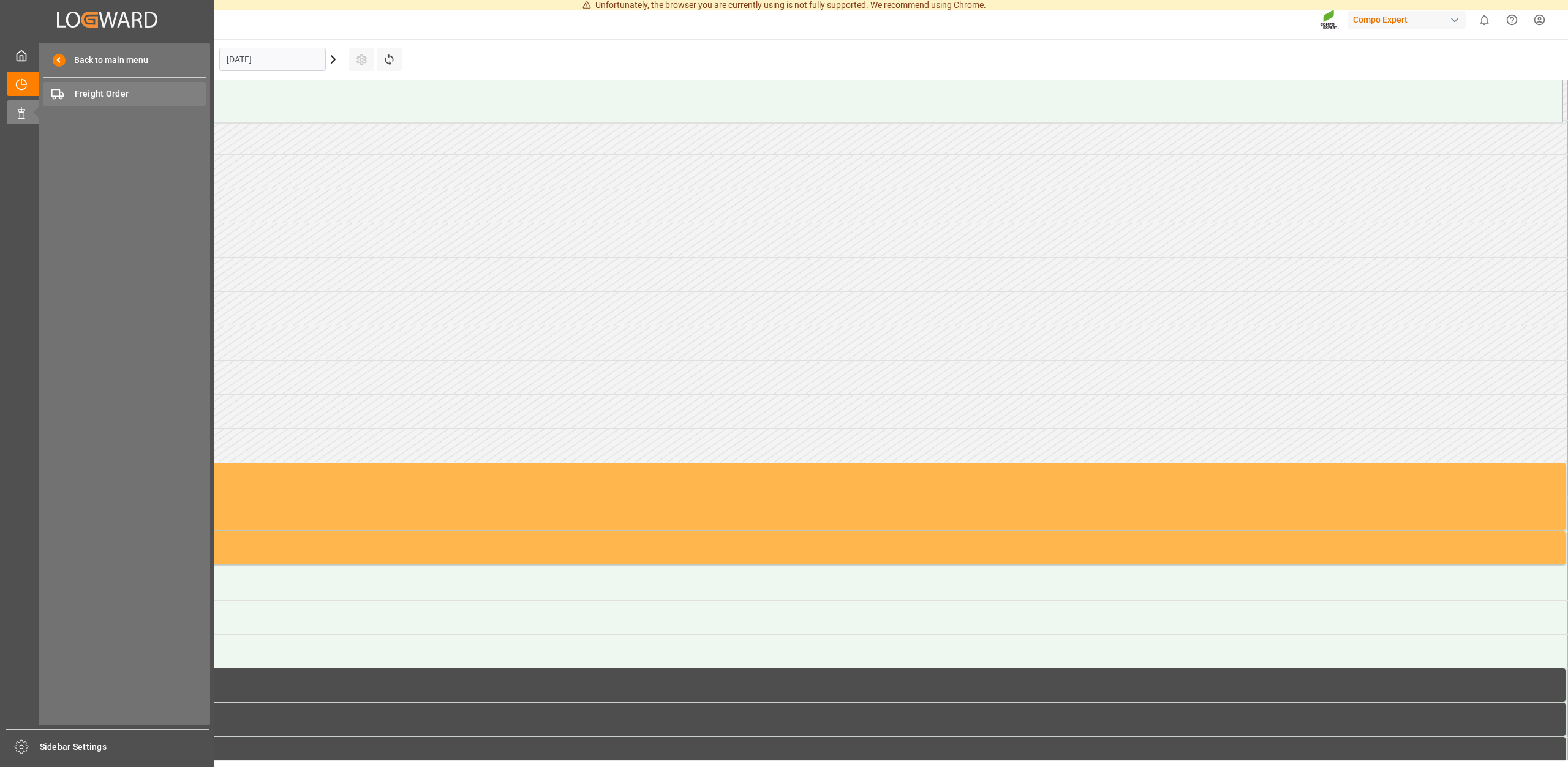
click at [98, 93] on span "Freight Order" at bounding box center [140, 93] width 132 height 13
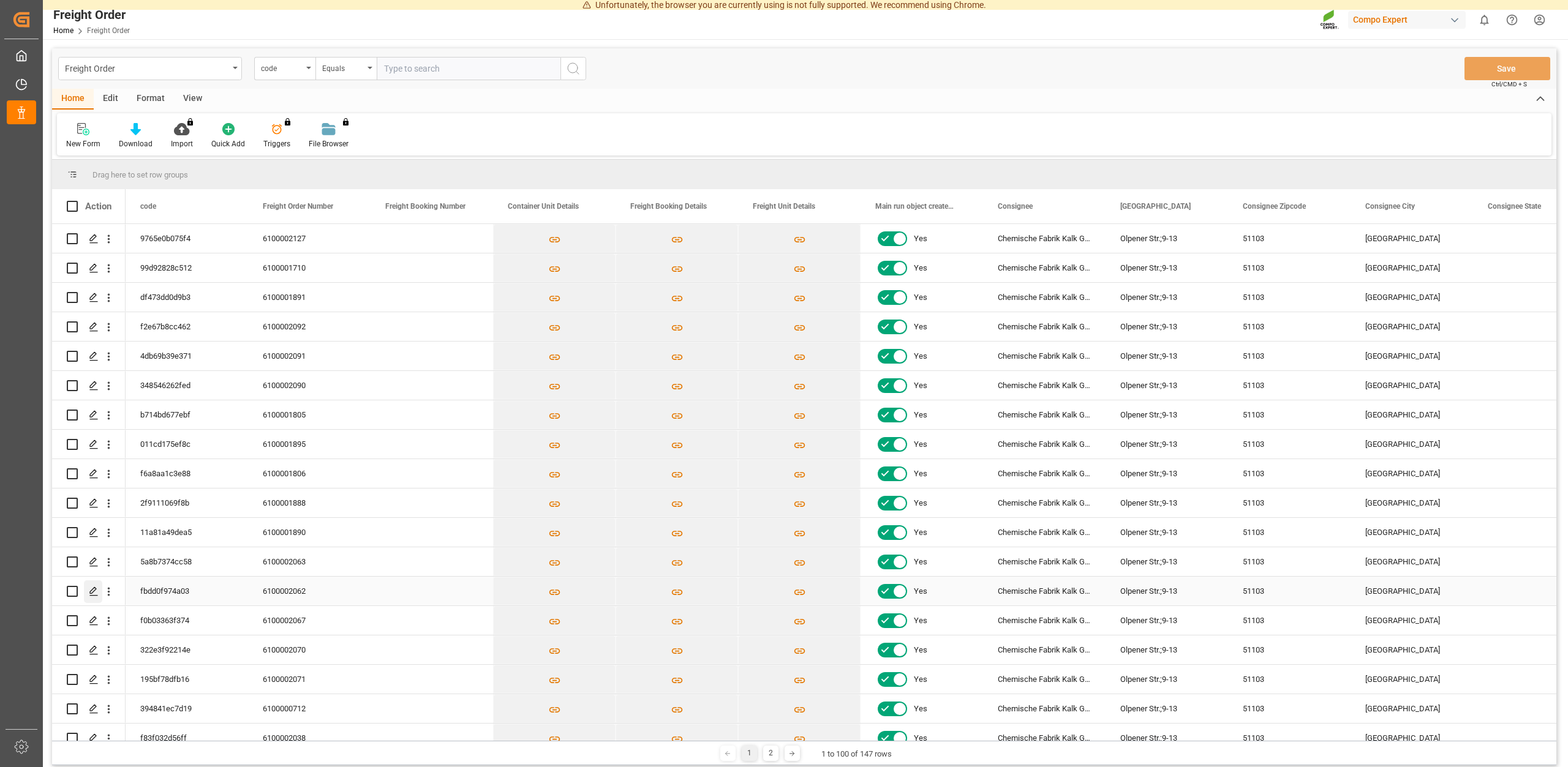
click at [93, 588] on icon "Press SPACE to select this row." at bounding box center [93, 591] width 9 height 9
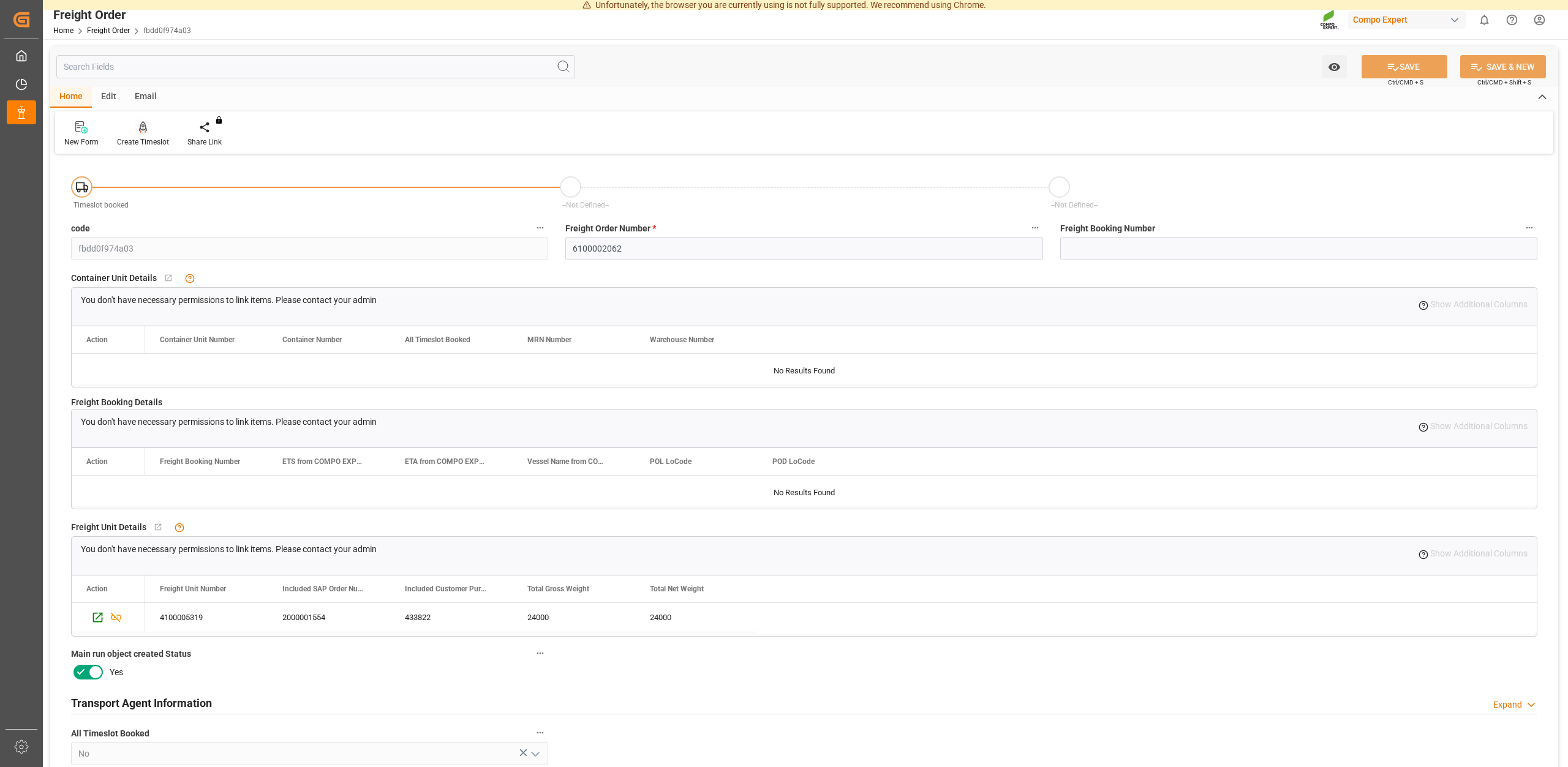
click at [143, 139] on div "Create Timeslot" at bounding box center [143, 142] width 52 height 11
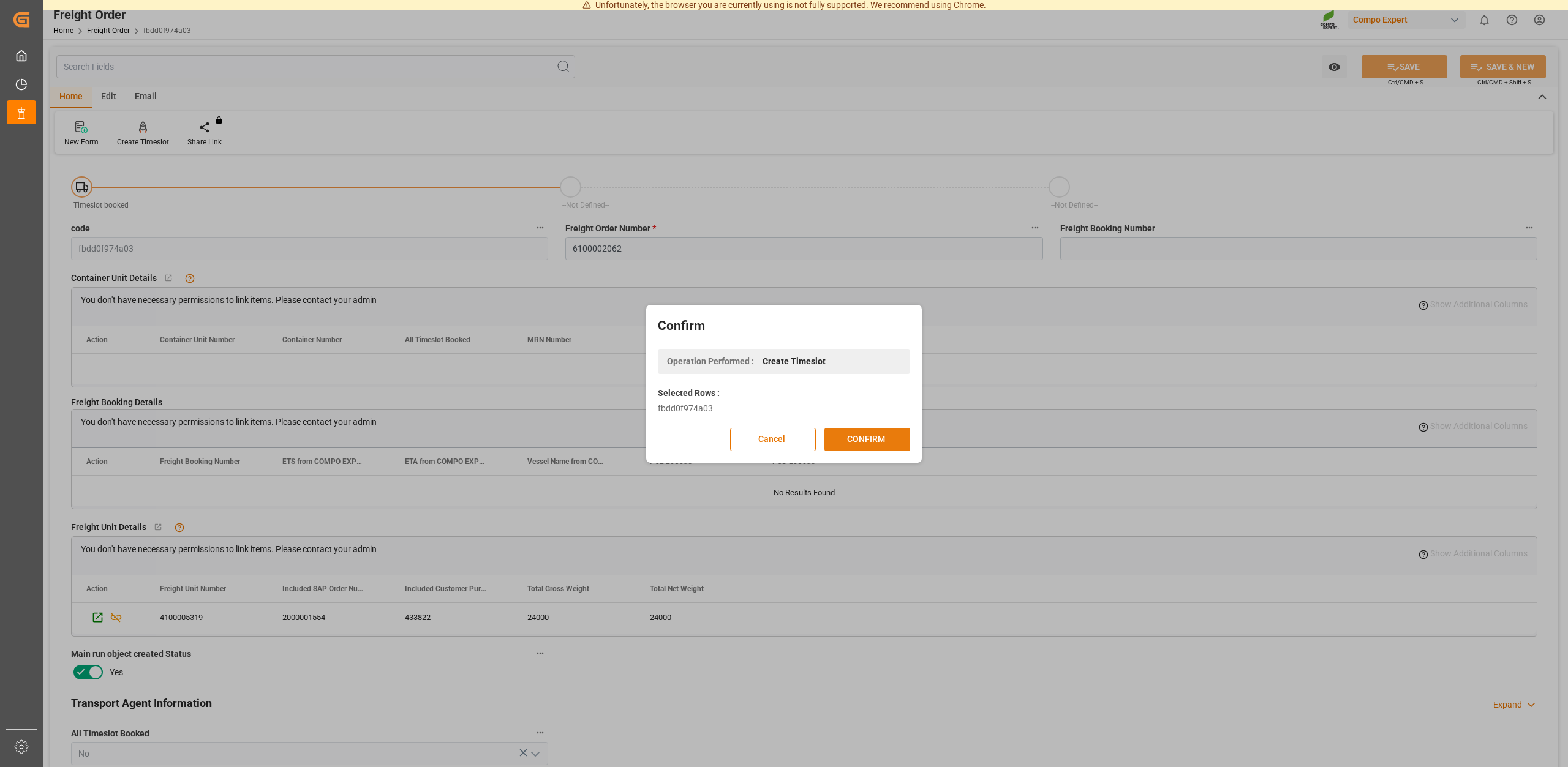
click at [853, 435] on button "CONFIRM" at bounding box center [867, 440] width 86 height 23
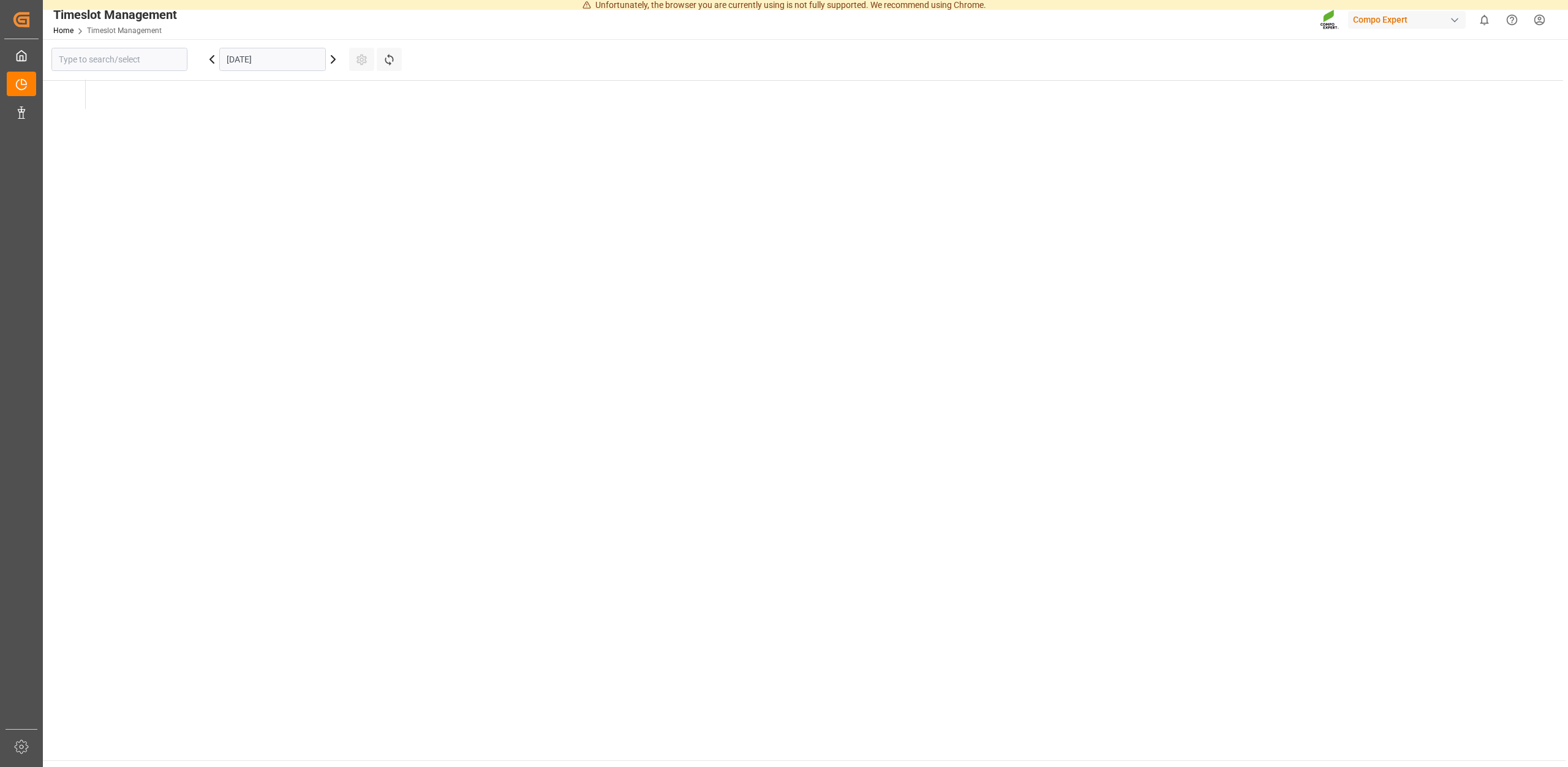
type input "Krefeld"
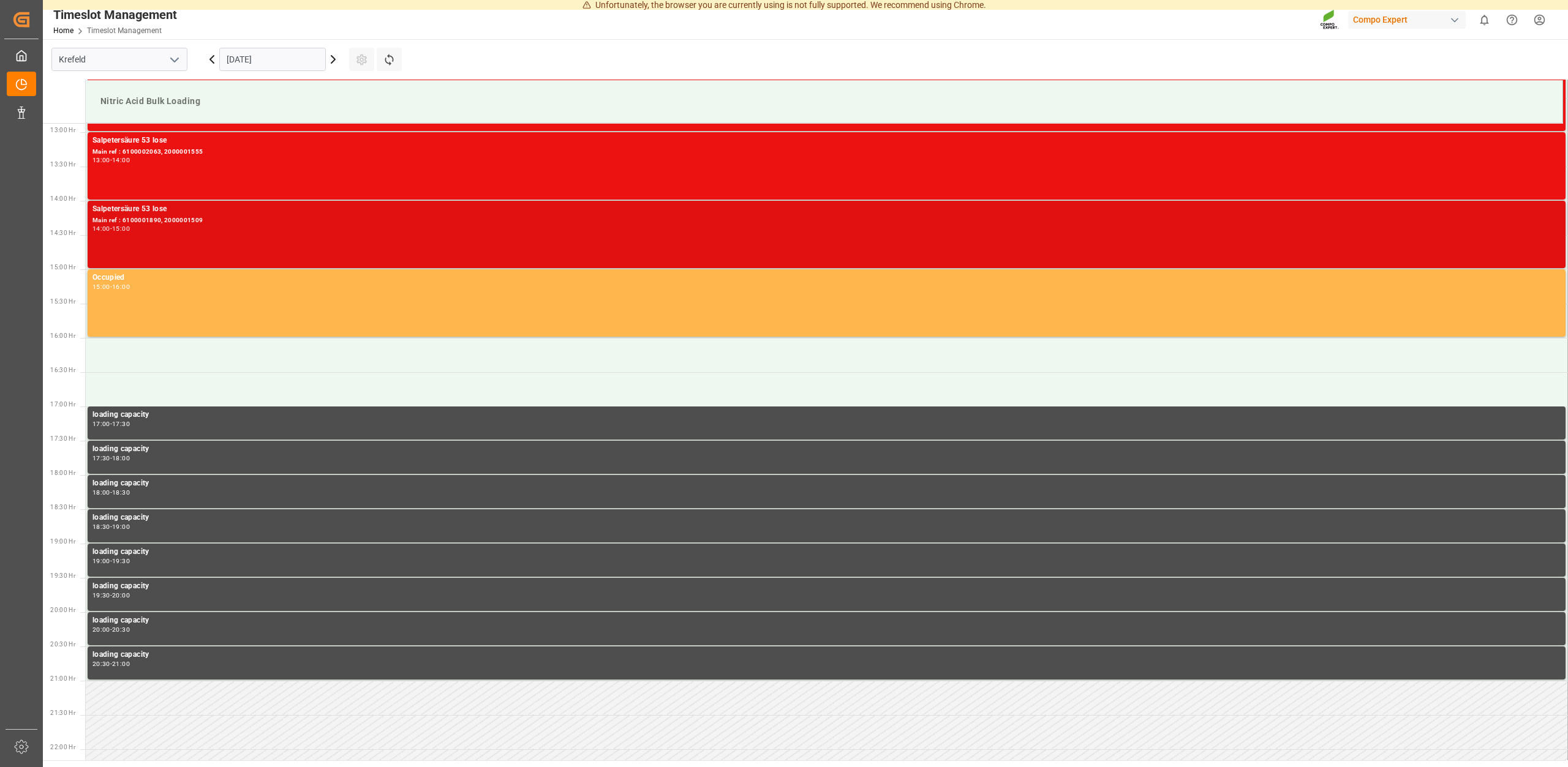
scroll to position [883, 0]
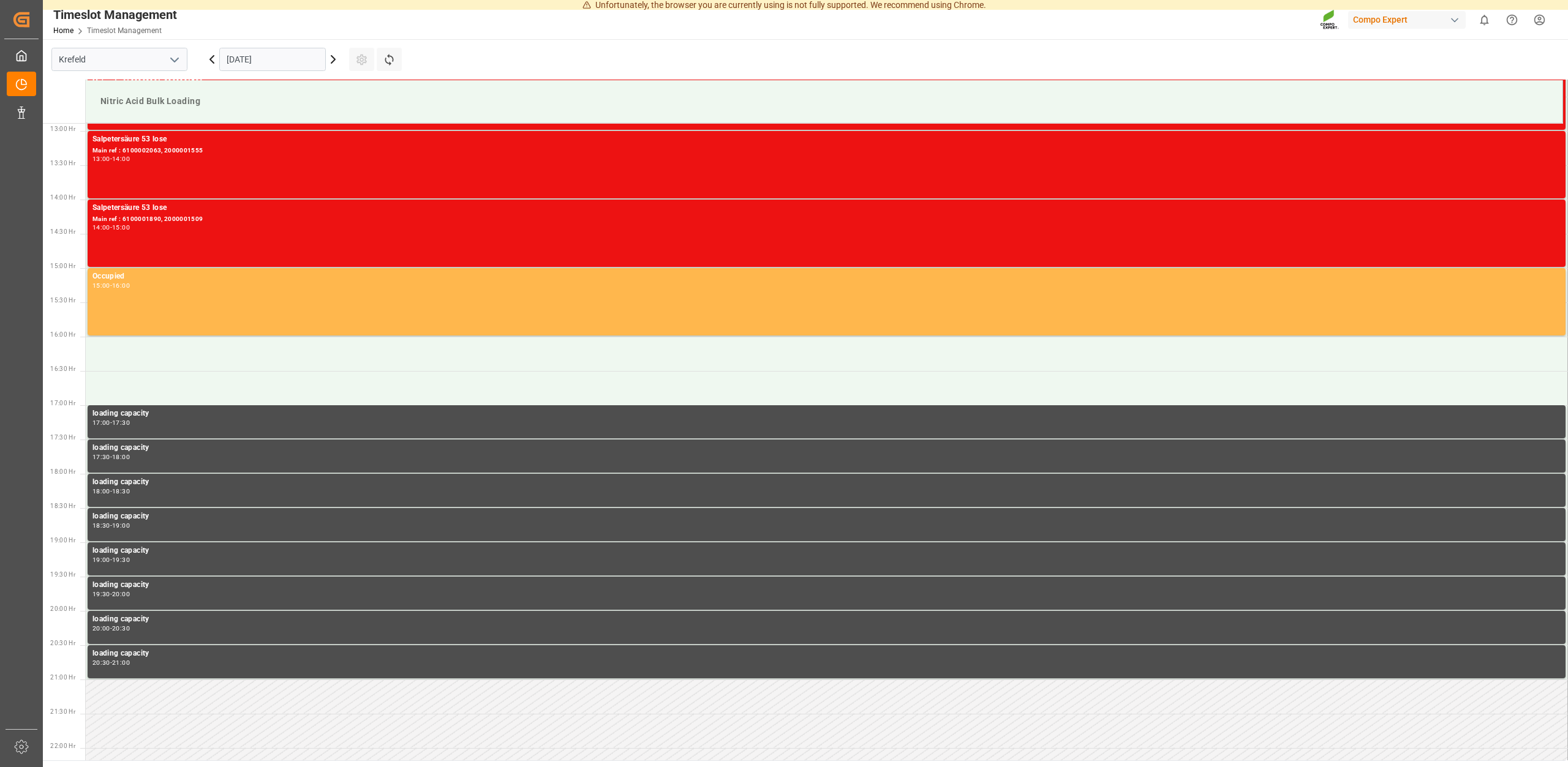
click at [334, 65] on icon at bounding box center [333, 60] width 15 height 15
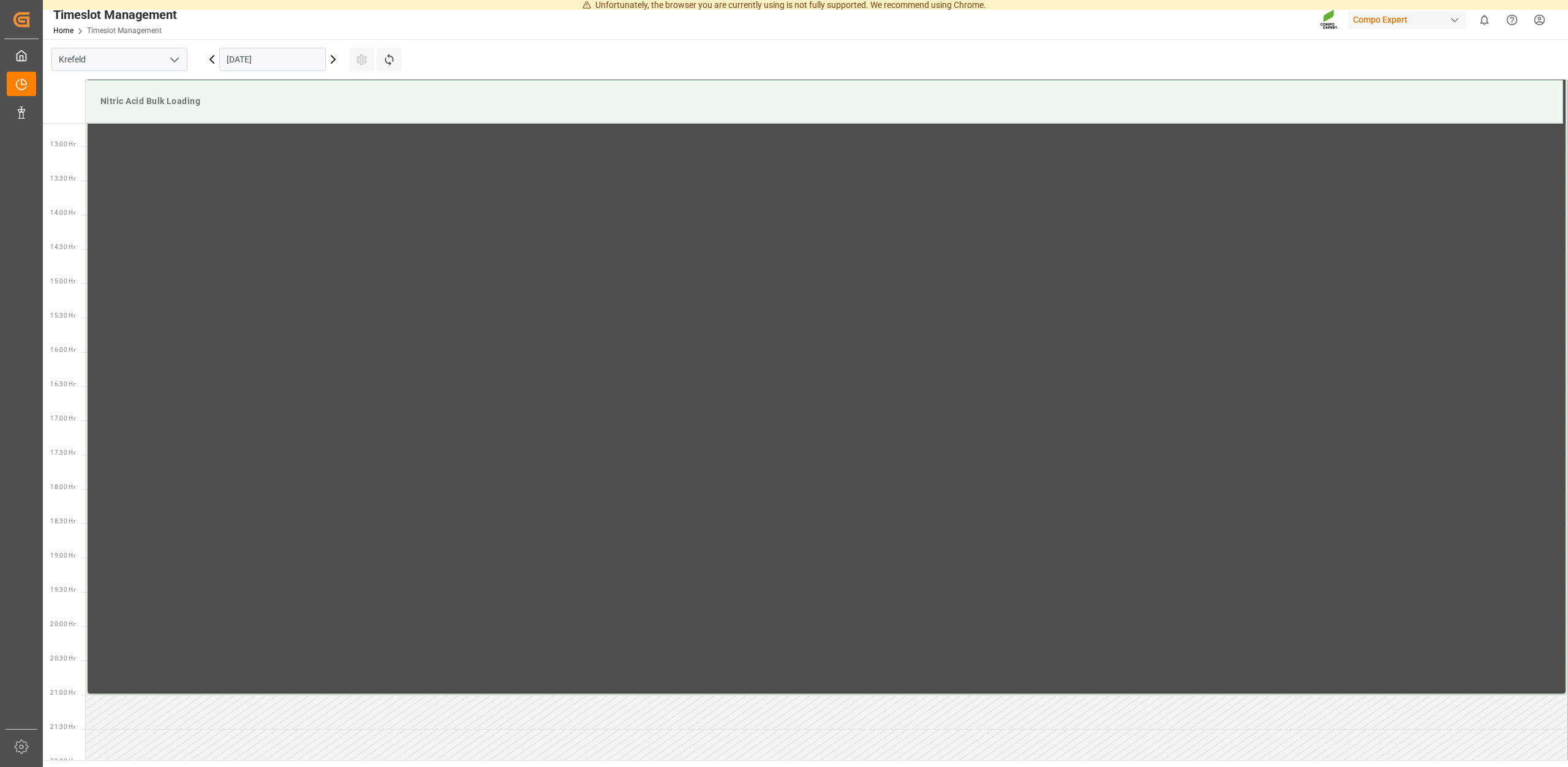
scroll to position [883, 0]
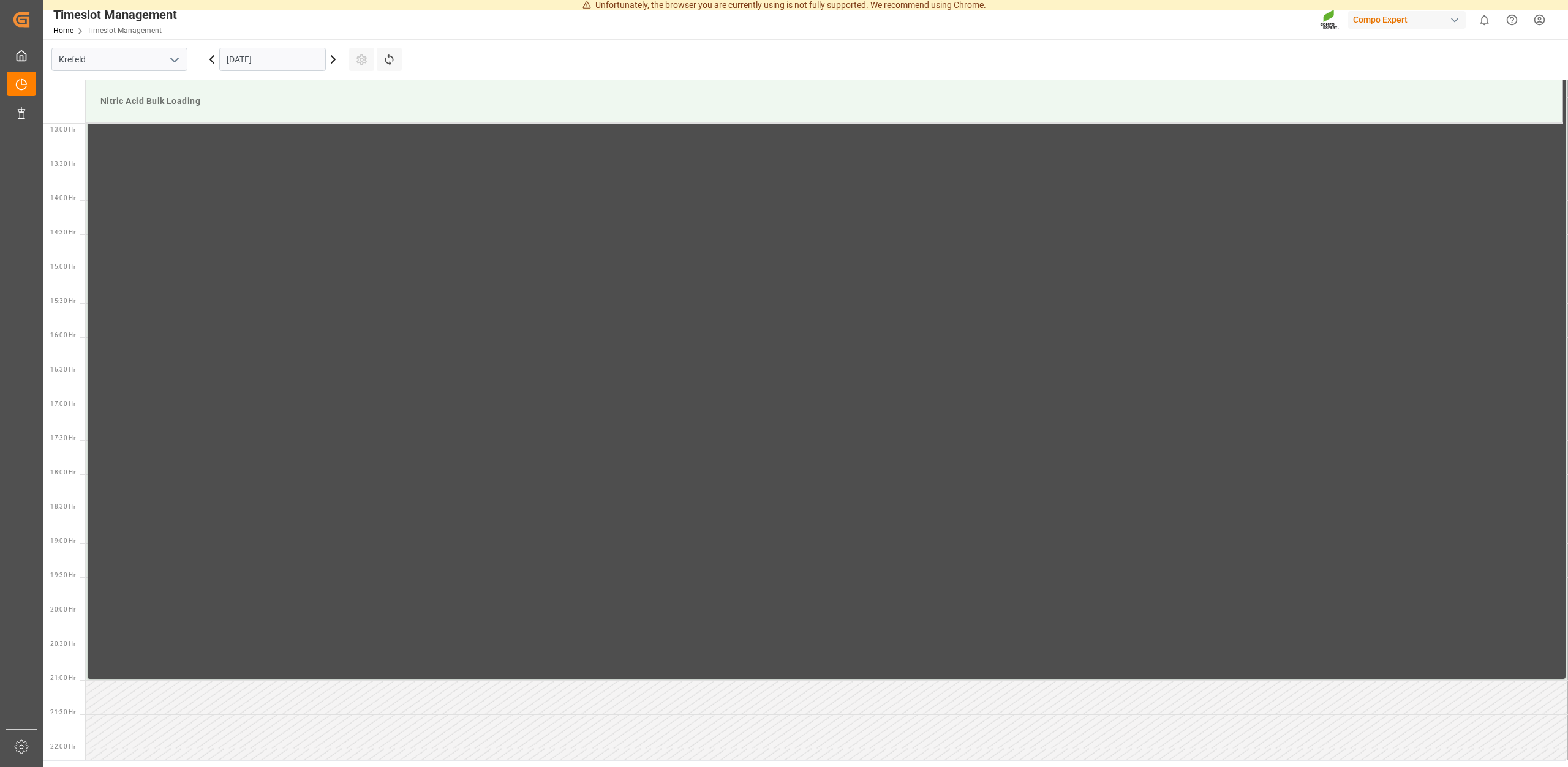
click at [332, 60] on icon at bounding box center [333, 60] width 15 height 15
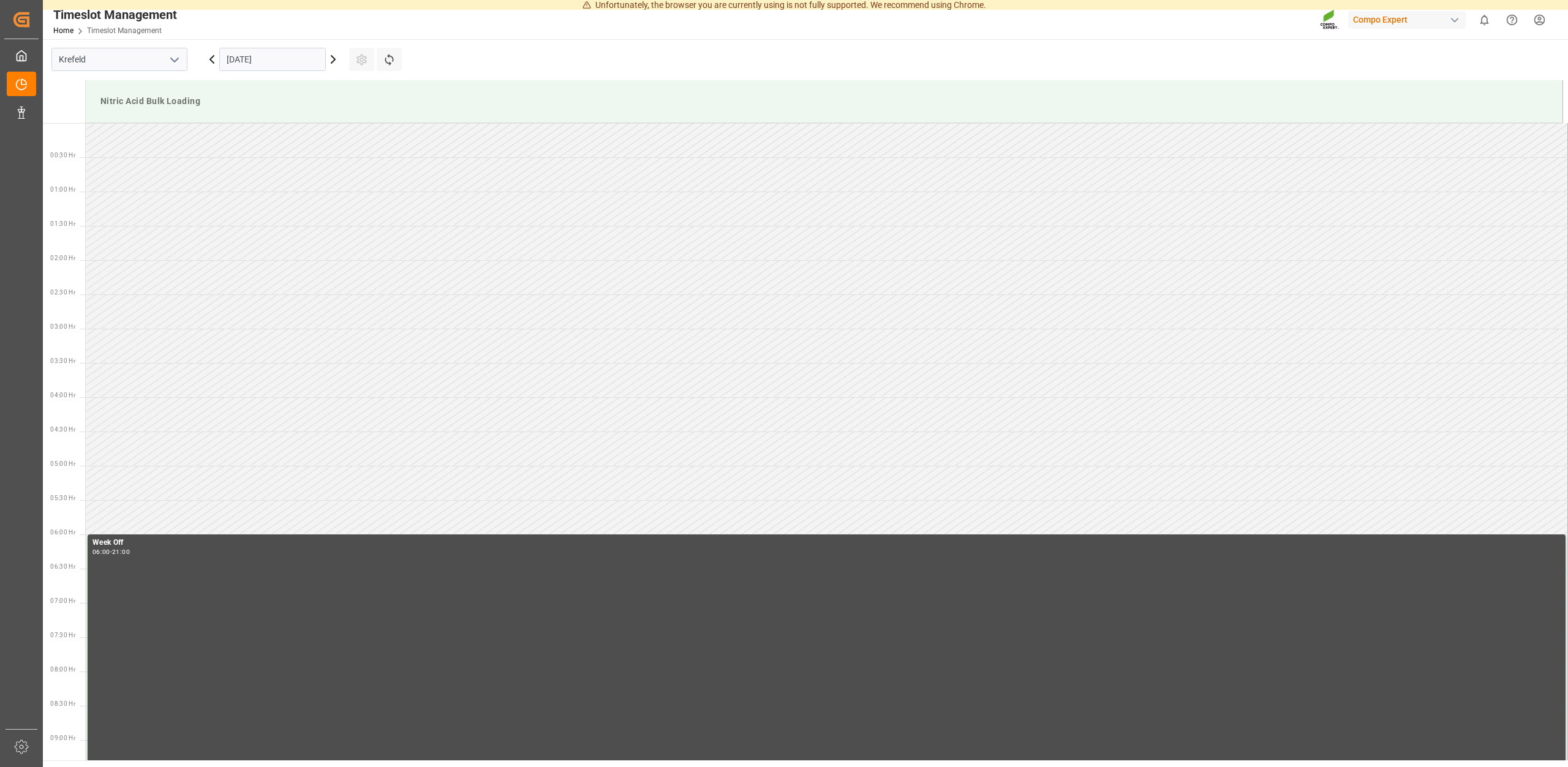
scroll to position [795, 0]
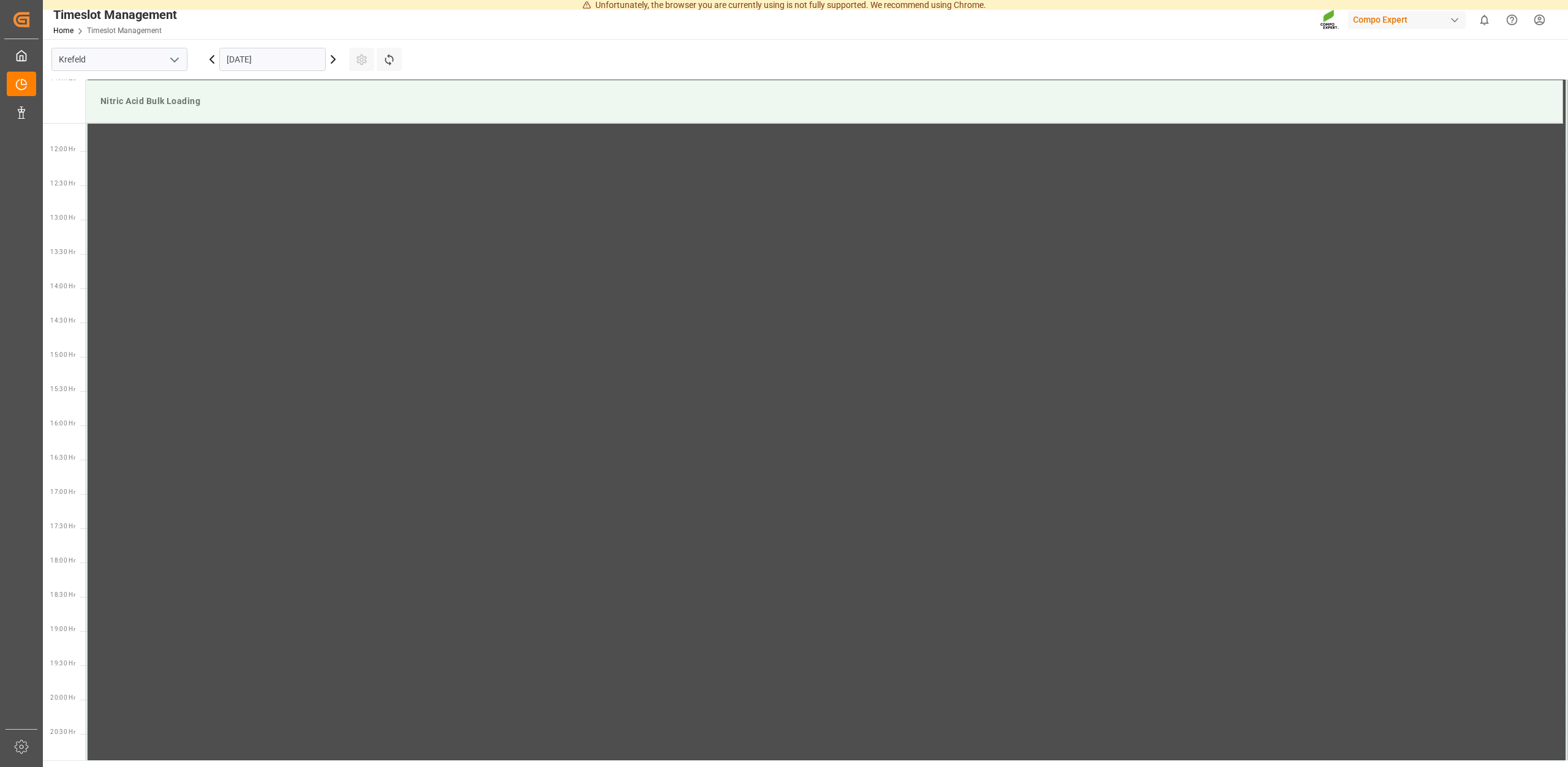
click at [333, 62] on icon at bounding box center [333, 59] width 3 height 7
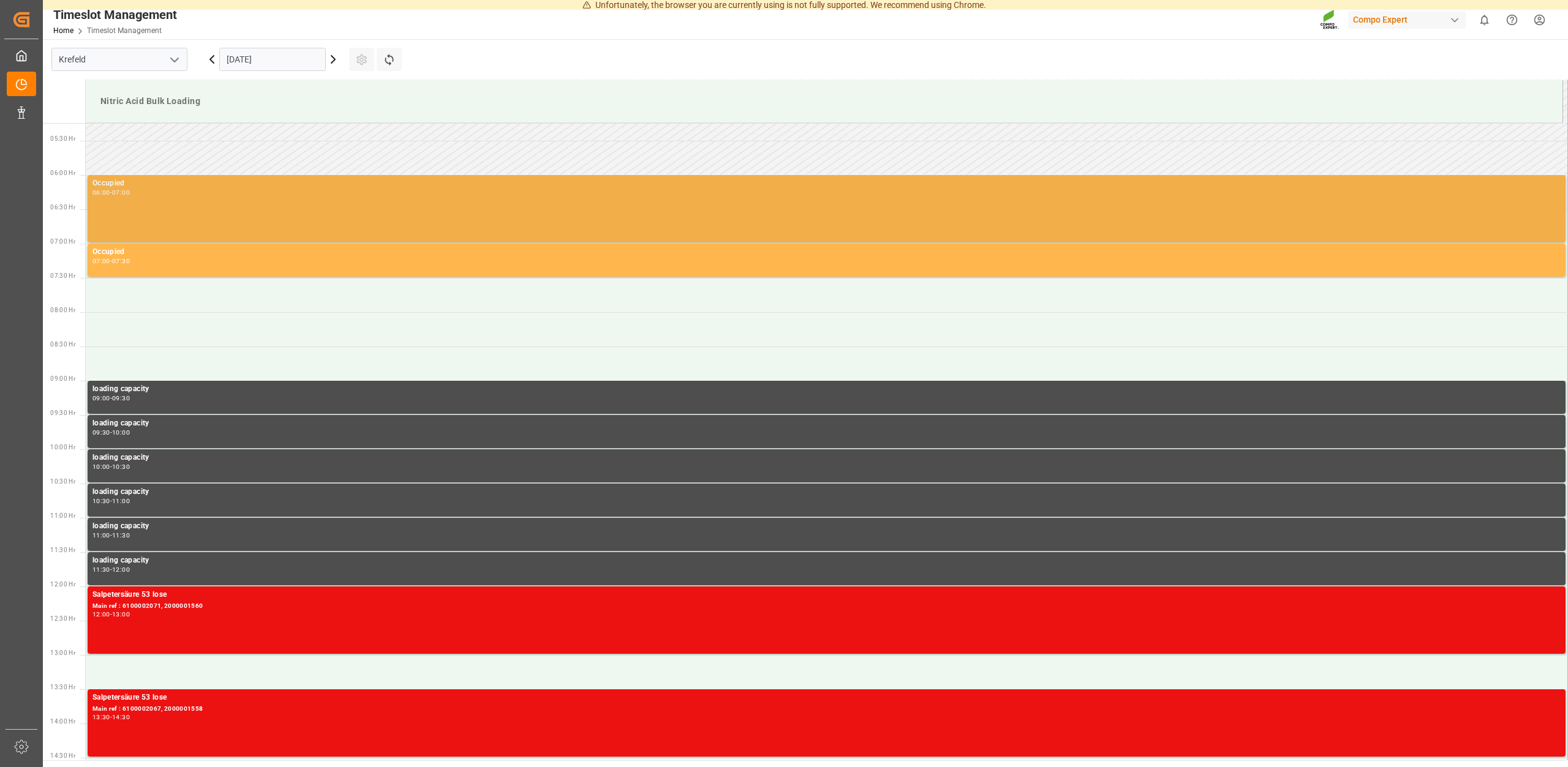
scroll to position [321, 0]
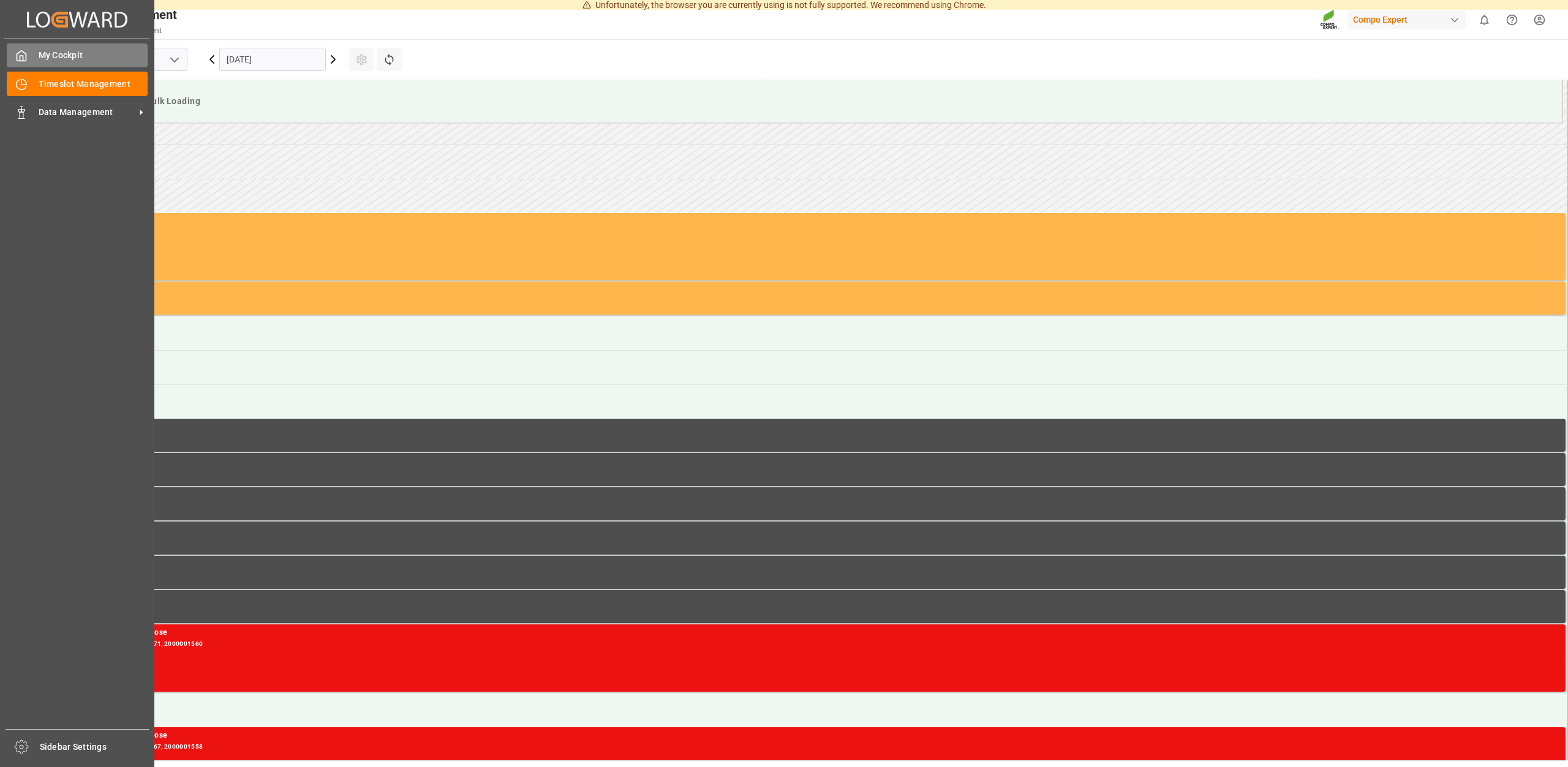
click at [22, 49] on div "My Cockpit My Cockpit" at bounding box center [77, 55] width 141 height 24
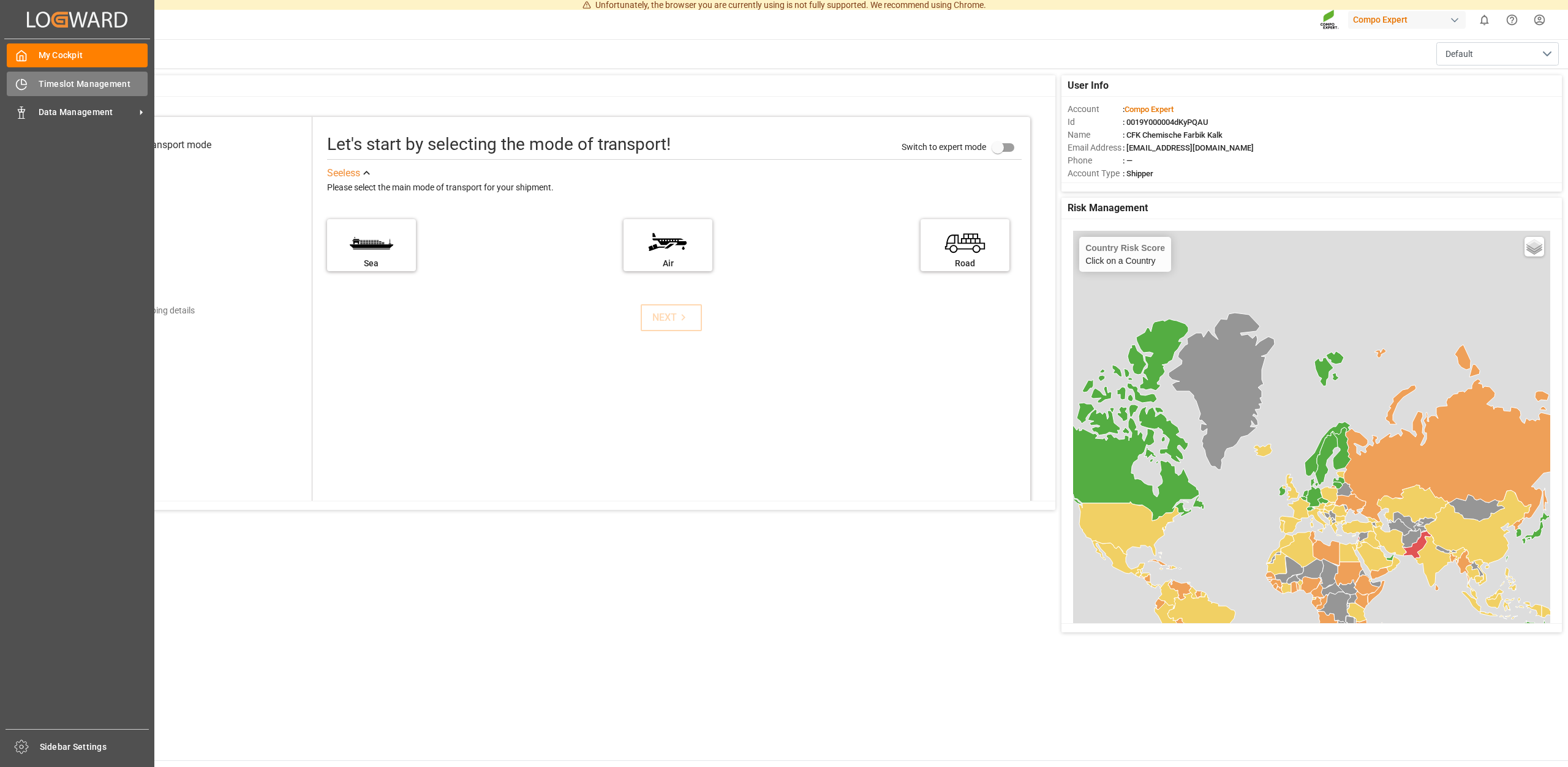
click at [78, 79] on span "Timeslot Management" at bounding box center [93, 84] width 110 height 13
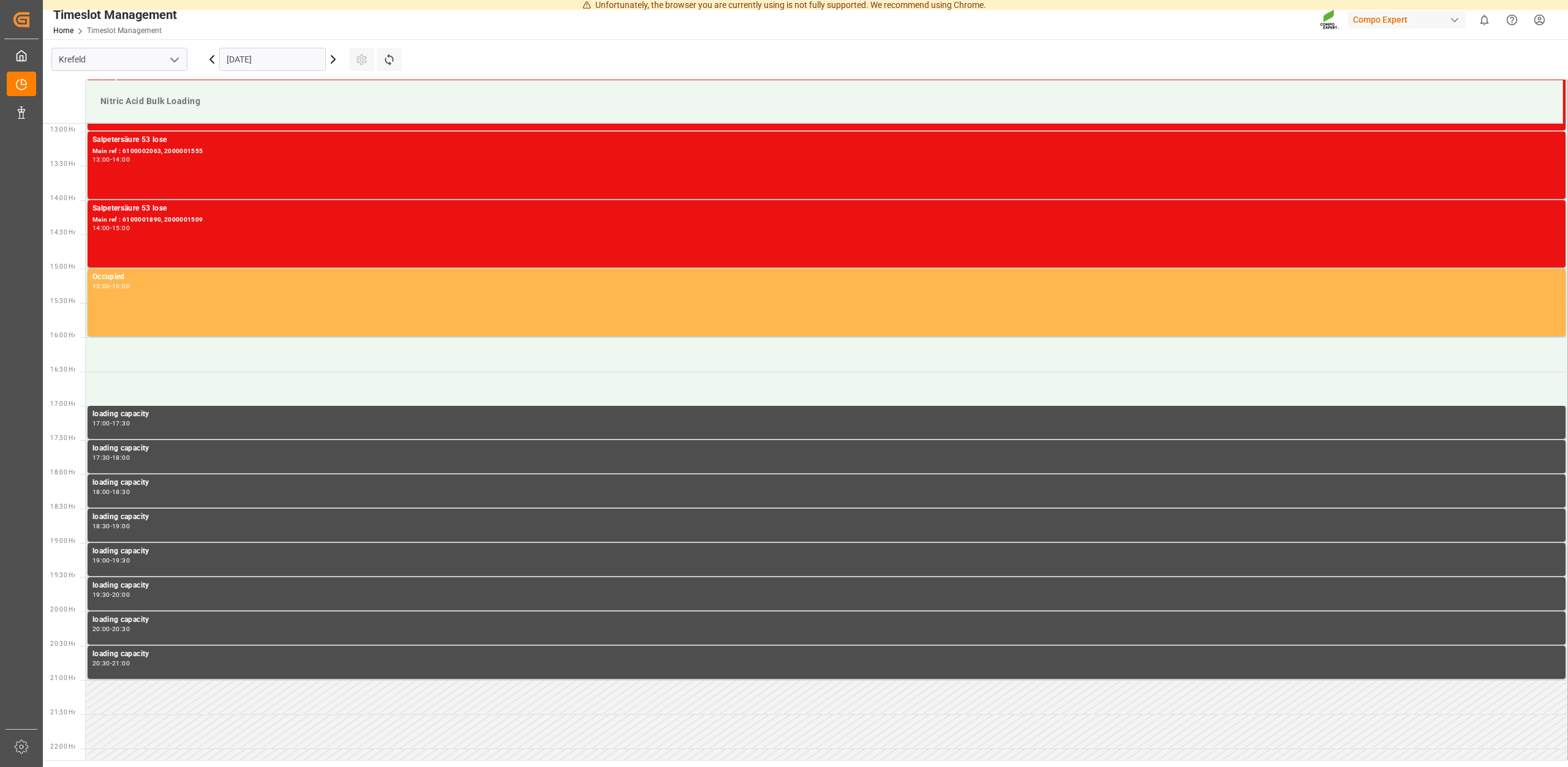
scroll to position [883, 0]
click at [338, 59] on icon at bounding box center [333, 60] width 15 height 15
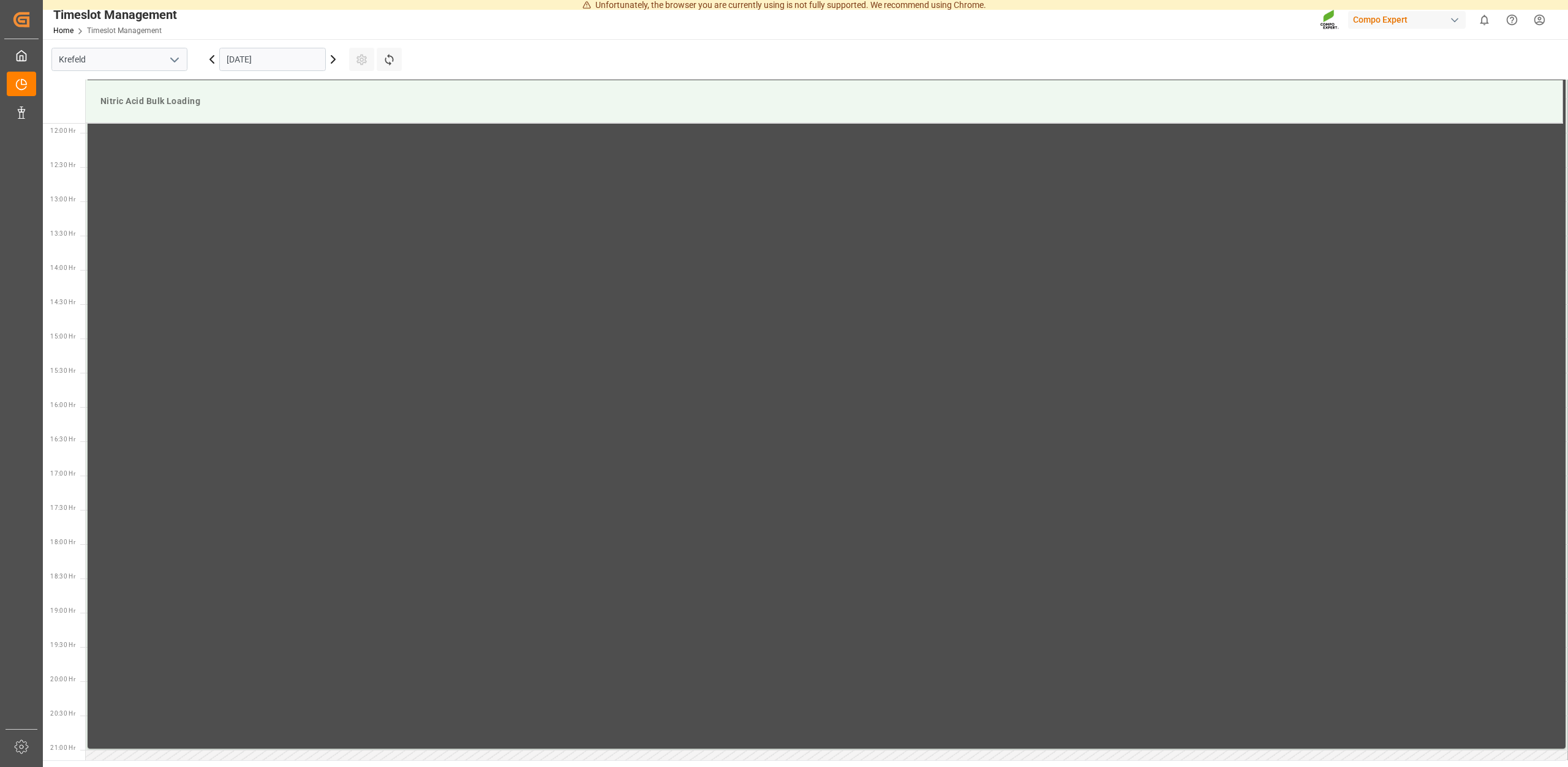
scroll to position [880, 0]
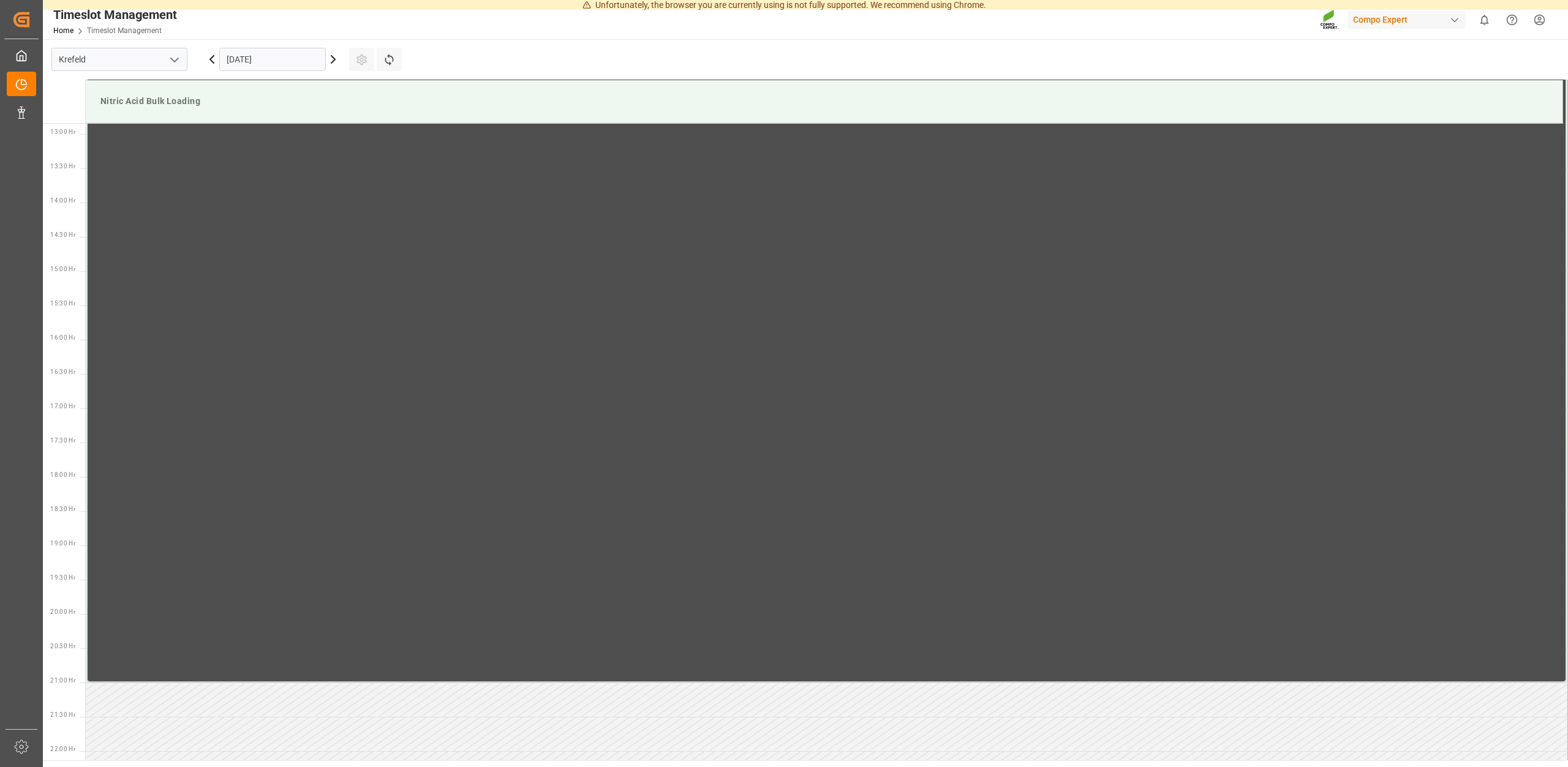
click at [334, 59] on icon at bounding box center [333, 59] width 3 height 7
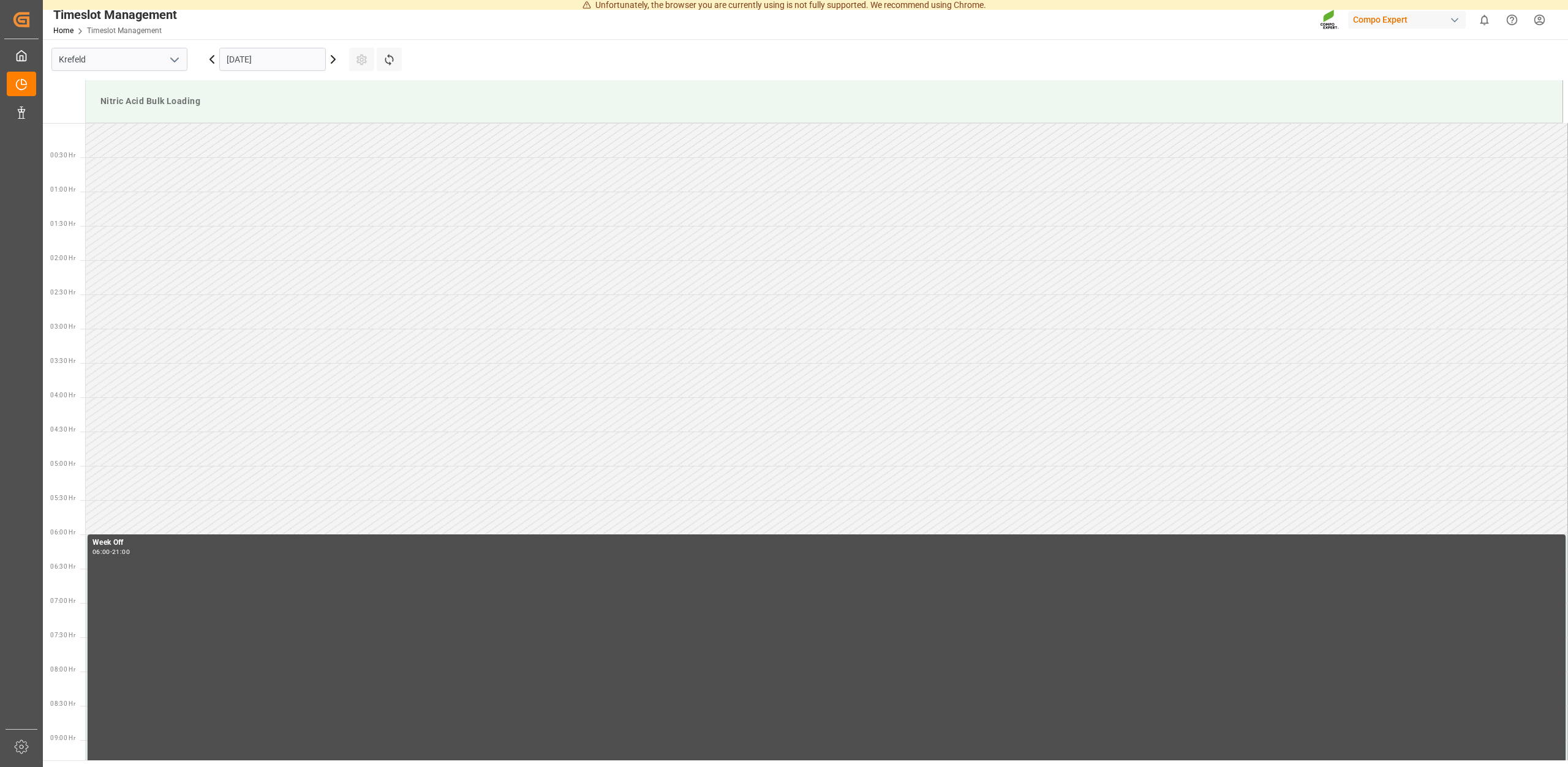
scroll to position [0, 0]
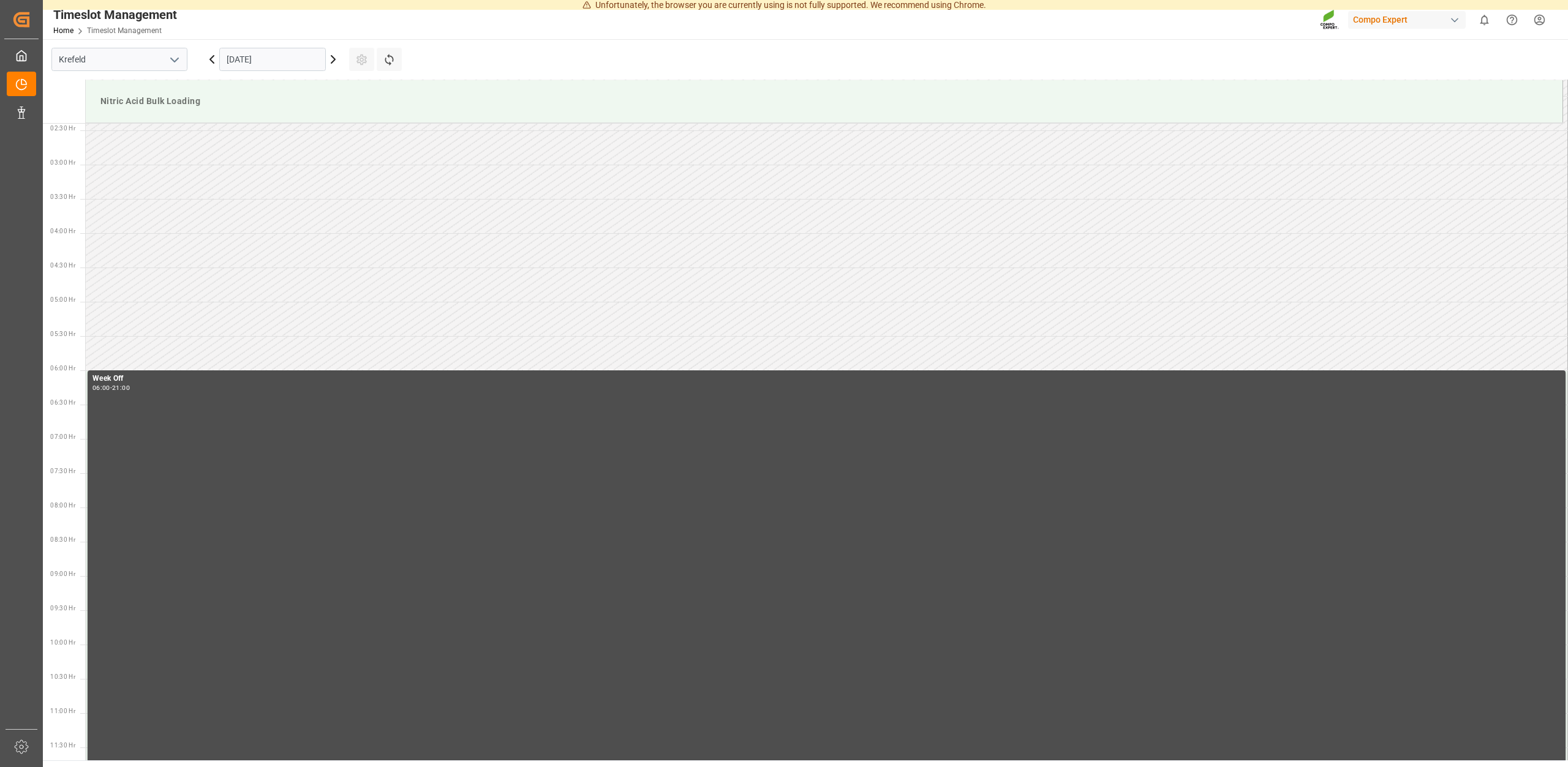
click at [334, 60] on icon at bounding box center [333, 60] width 15 height 15
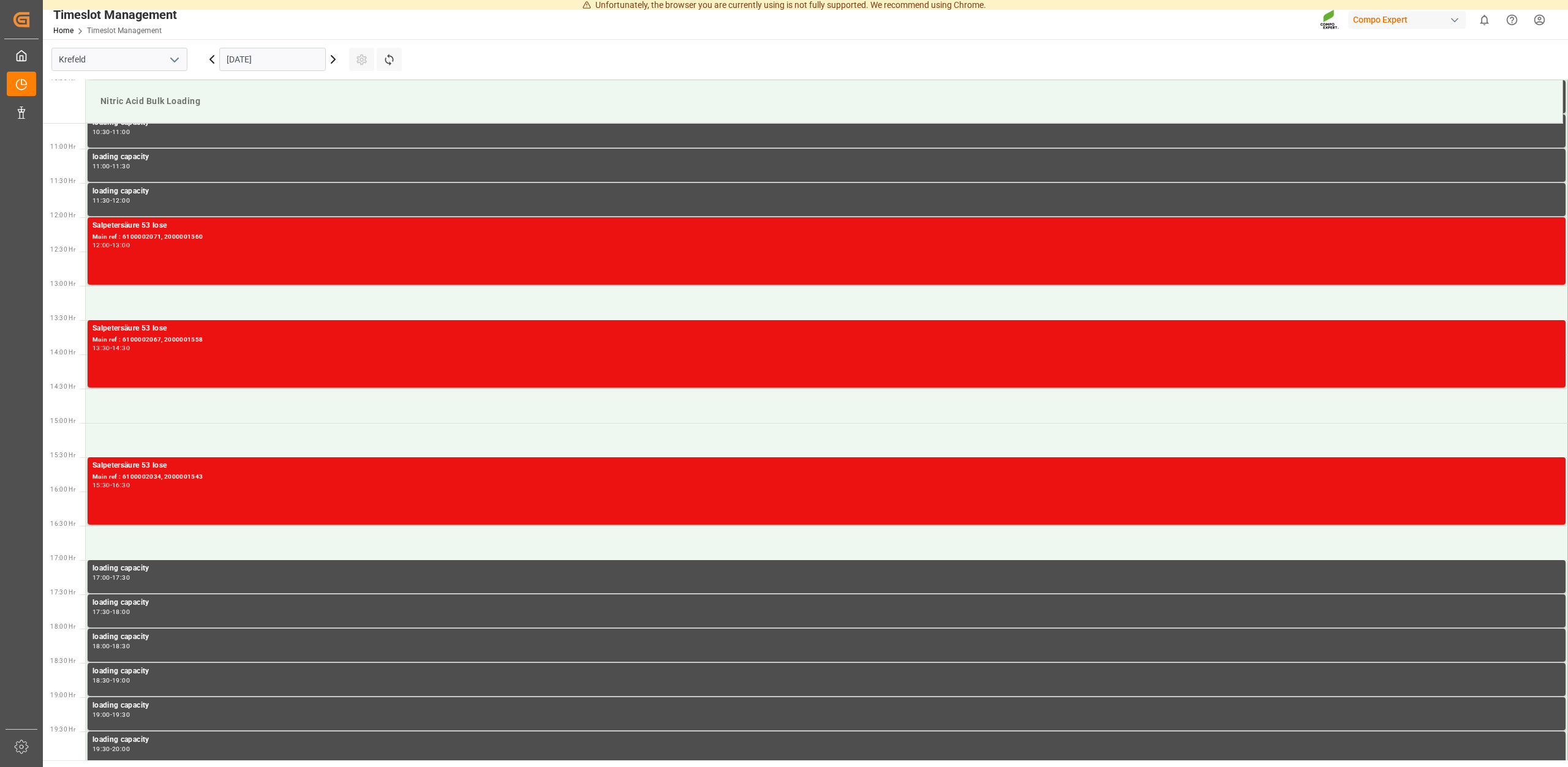
scroll to position [446, 0]
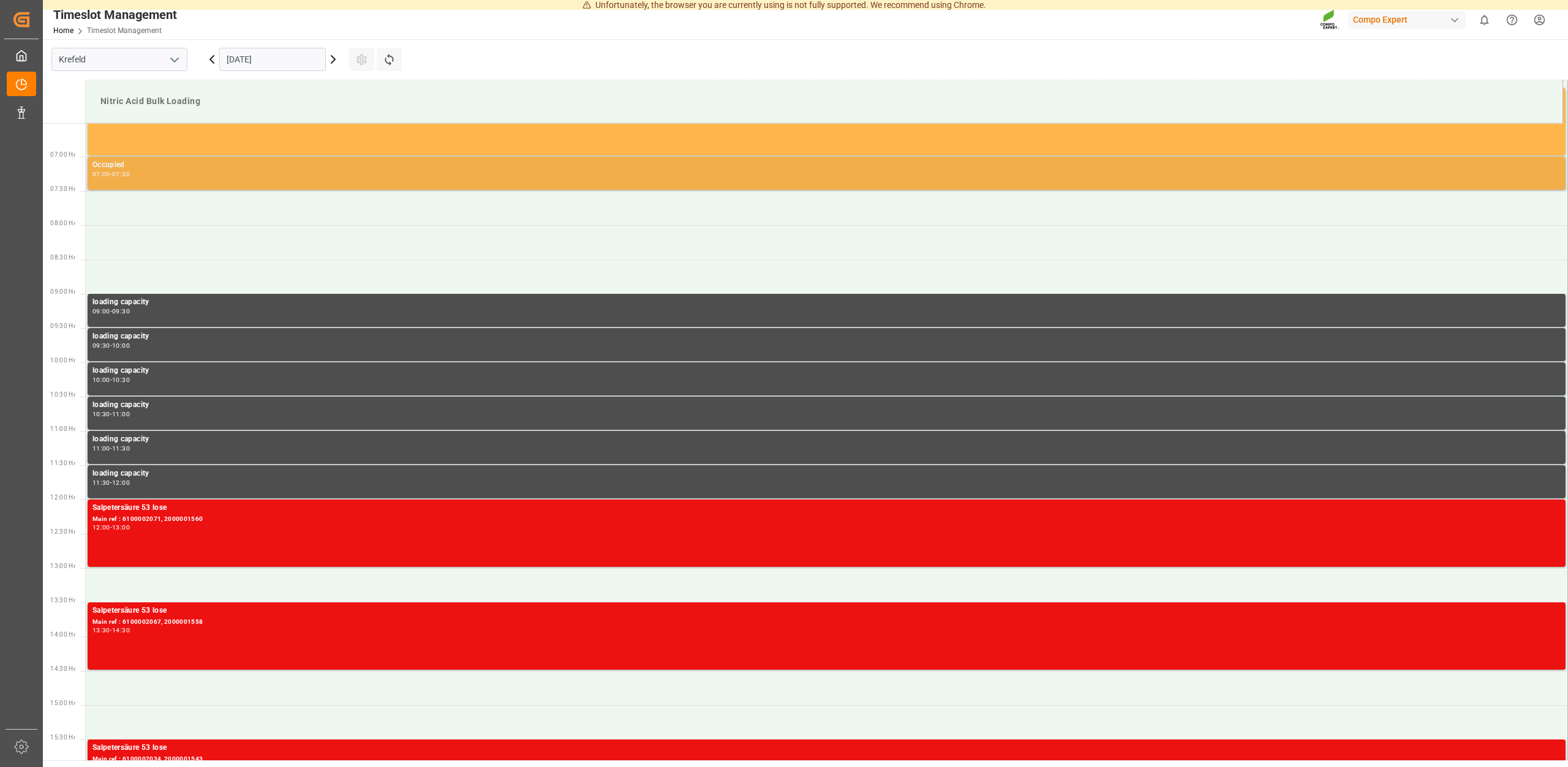
click at [158, 174] on div "07:00 - 07:30" at bounding box center [826, 175] width 1468 height 7
click at [154, 175] on div "07:00 - 07:30" at bounding box center [826, 175] width 1468 height 7
click at [154, 174] on div "07:00 - 07:30" at bounding box center [826, 175] width 1468 height 7
click at [344, 181] on div "Occupied 07:00 - 07:30" at bounding box center [826, 173] width 1468 height 28
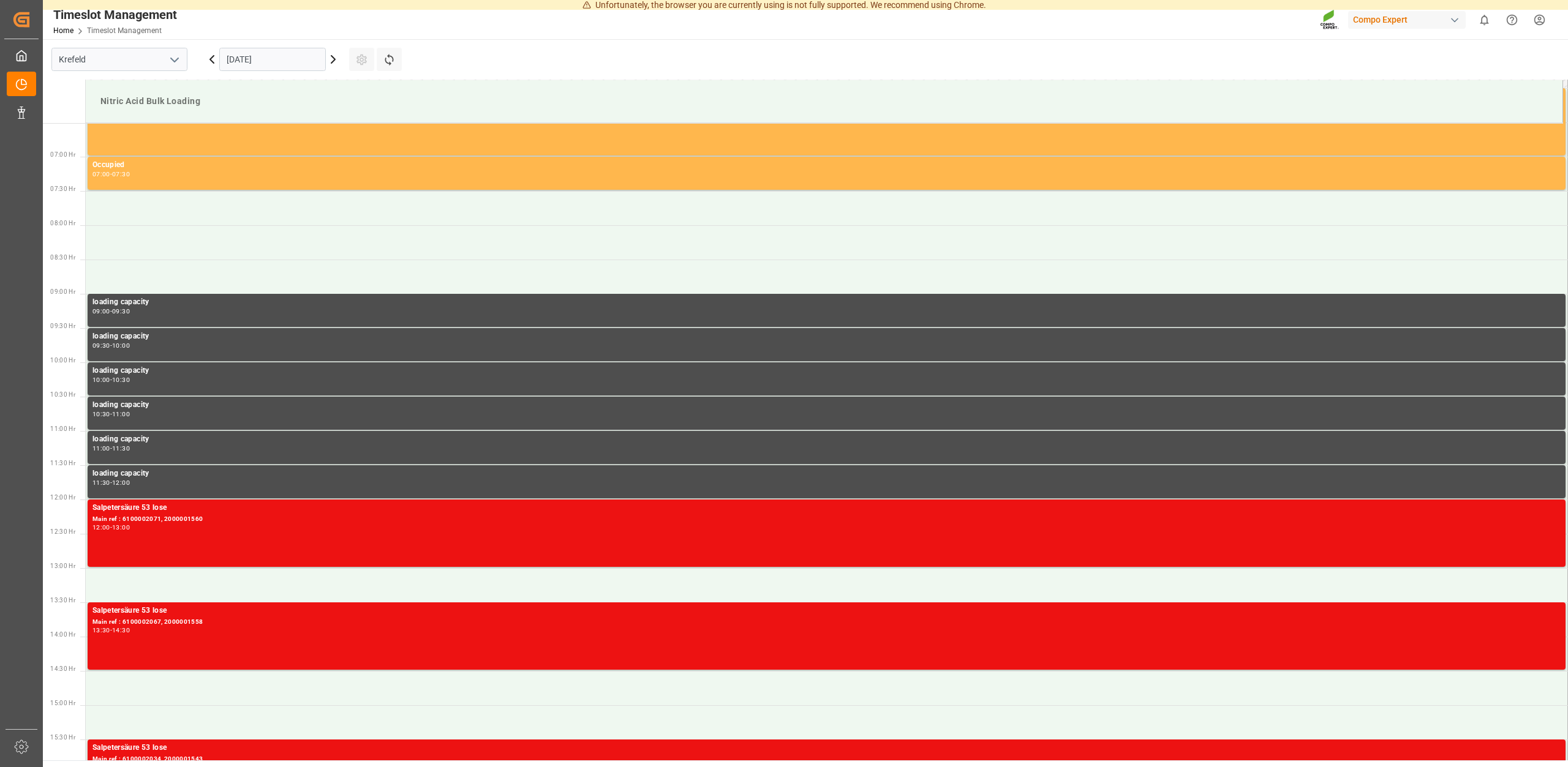
scroll to position [259, 0]
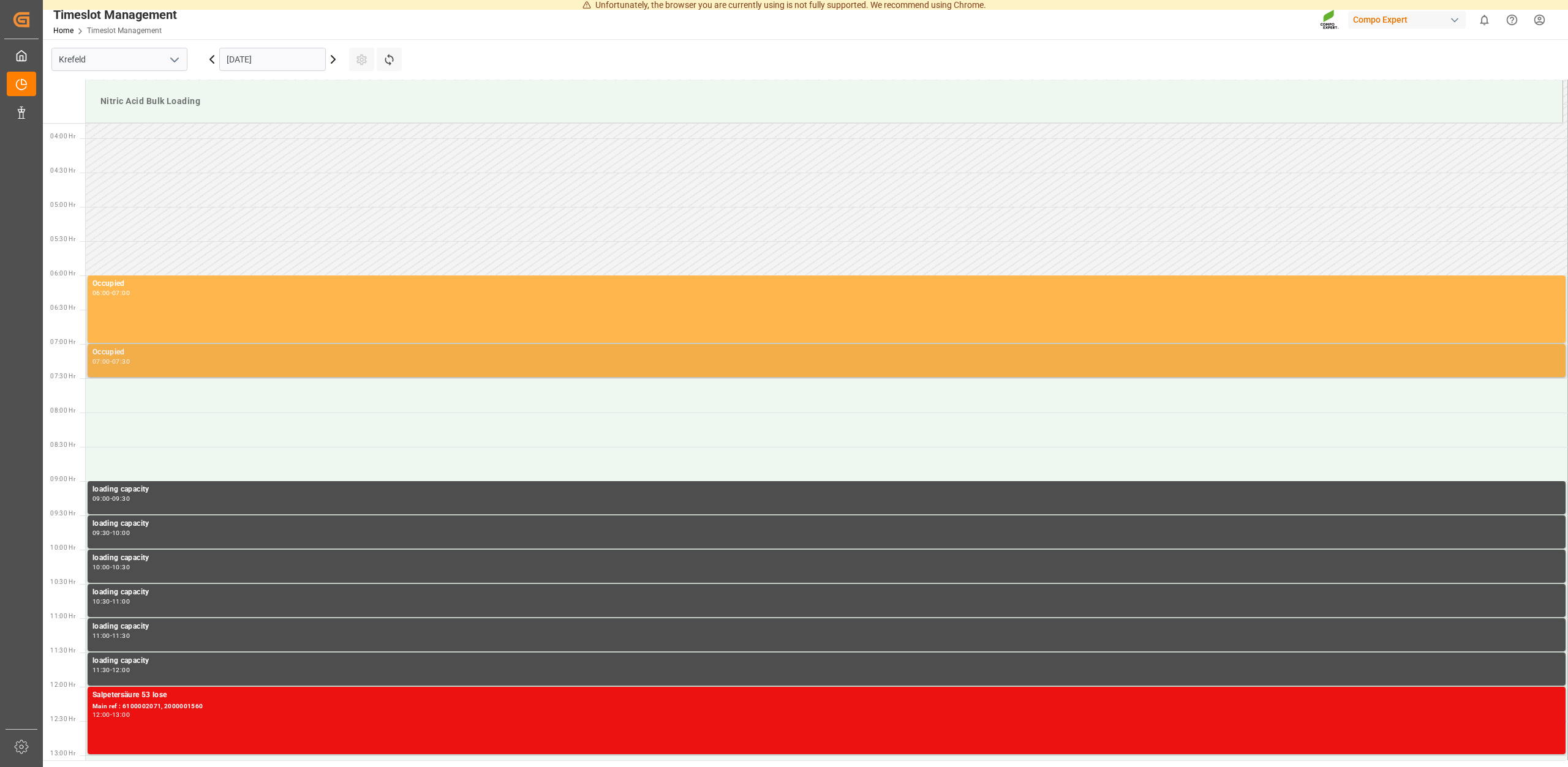
click at [179, 358] on div "Occupied" at bounding box center [826, 352] width 1468 height 12
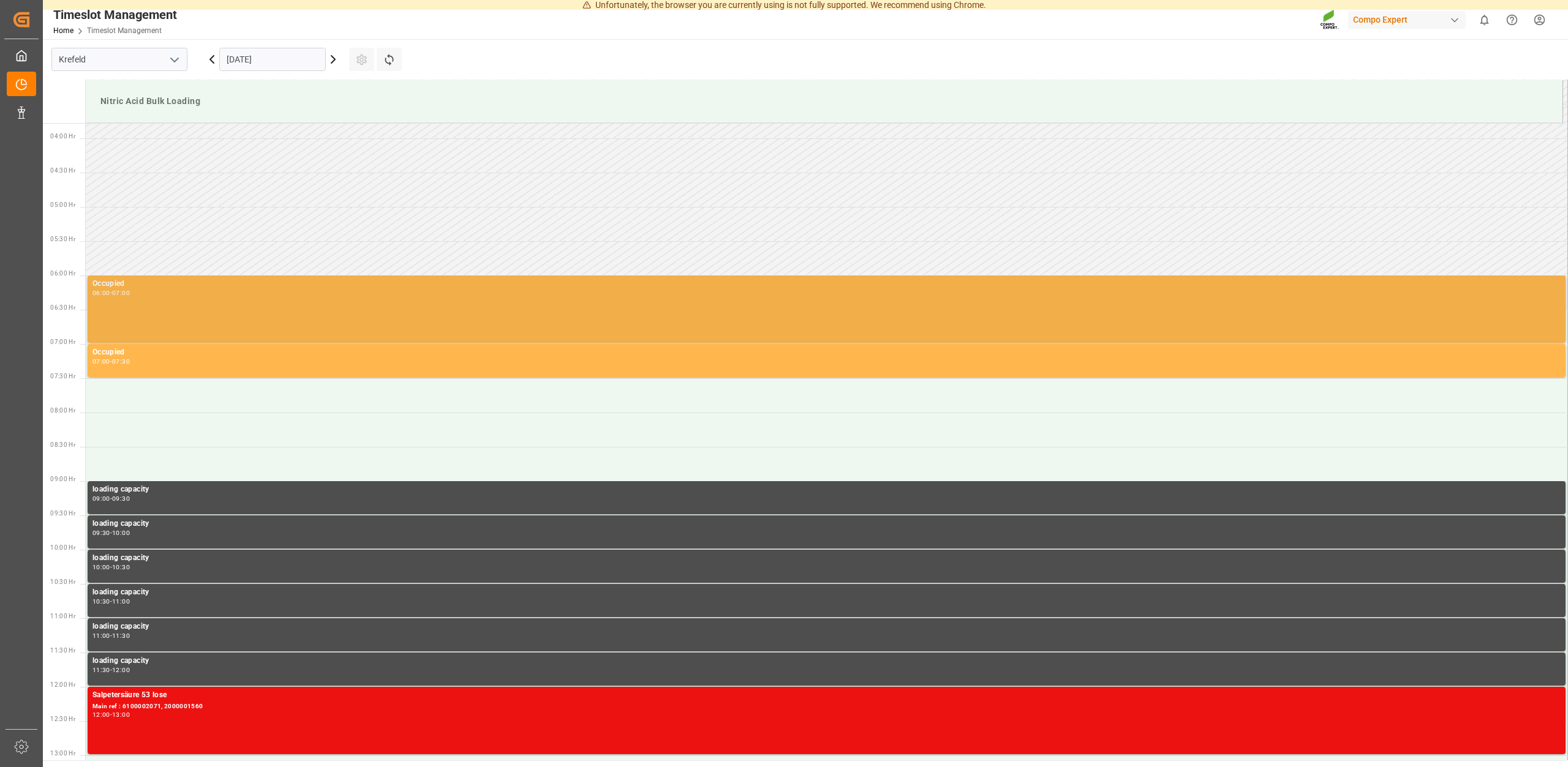
click at [183, 301] on div "Occupied 06:00 - 07:00" at bounding box center [826, 309] width 1468 height 62
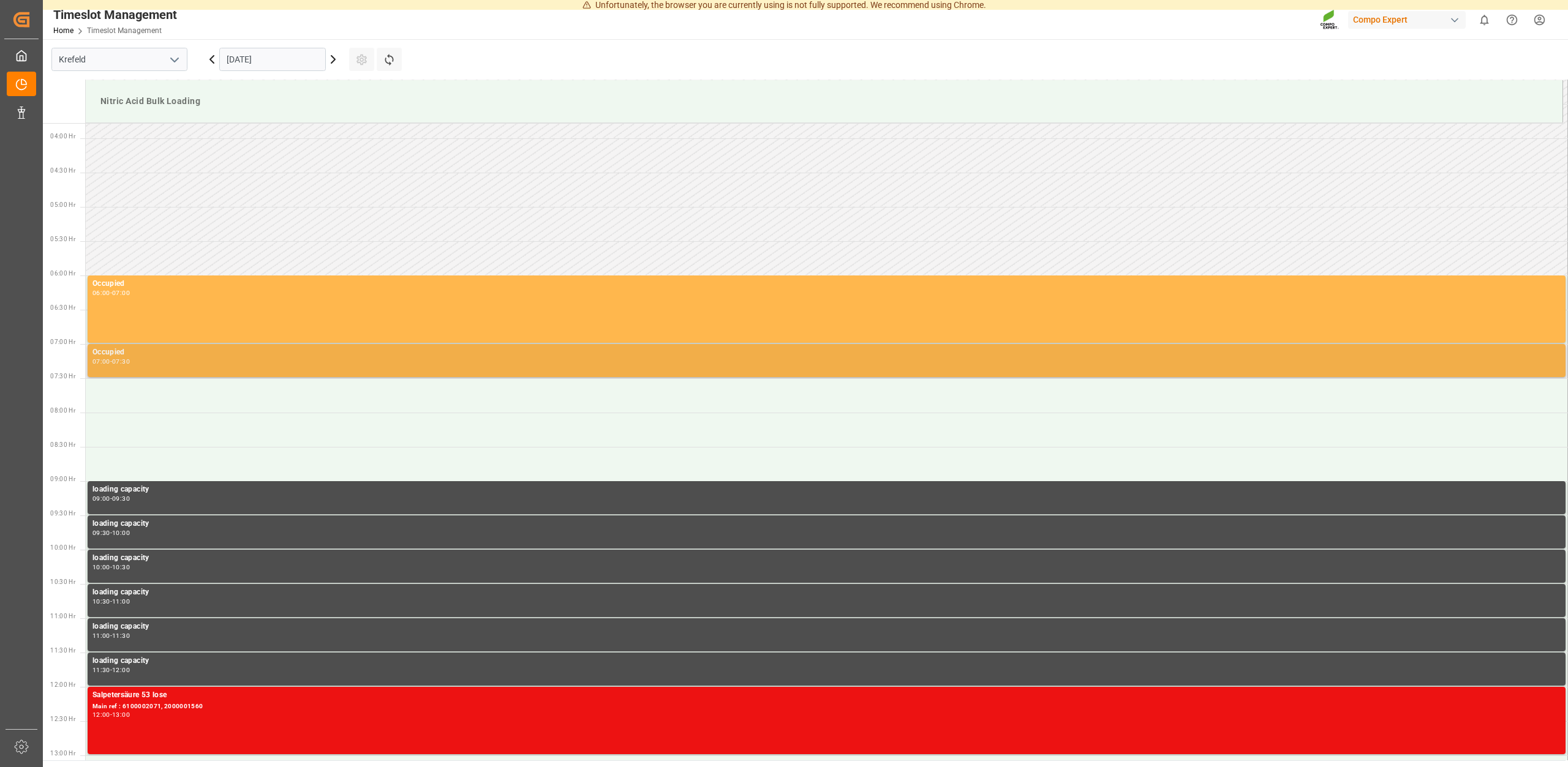
click at [170, 354] on div "Occupied" at bounding box center [826, 352] width 1468 height 12
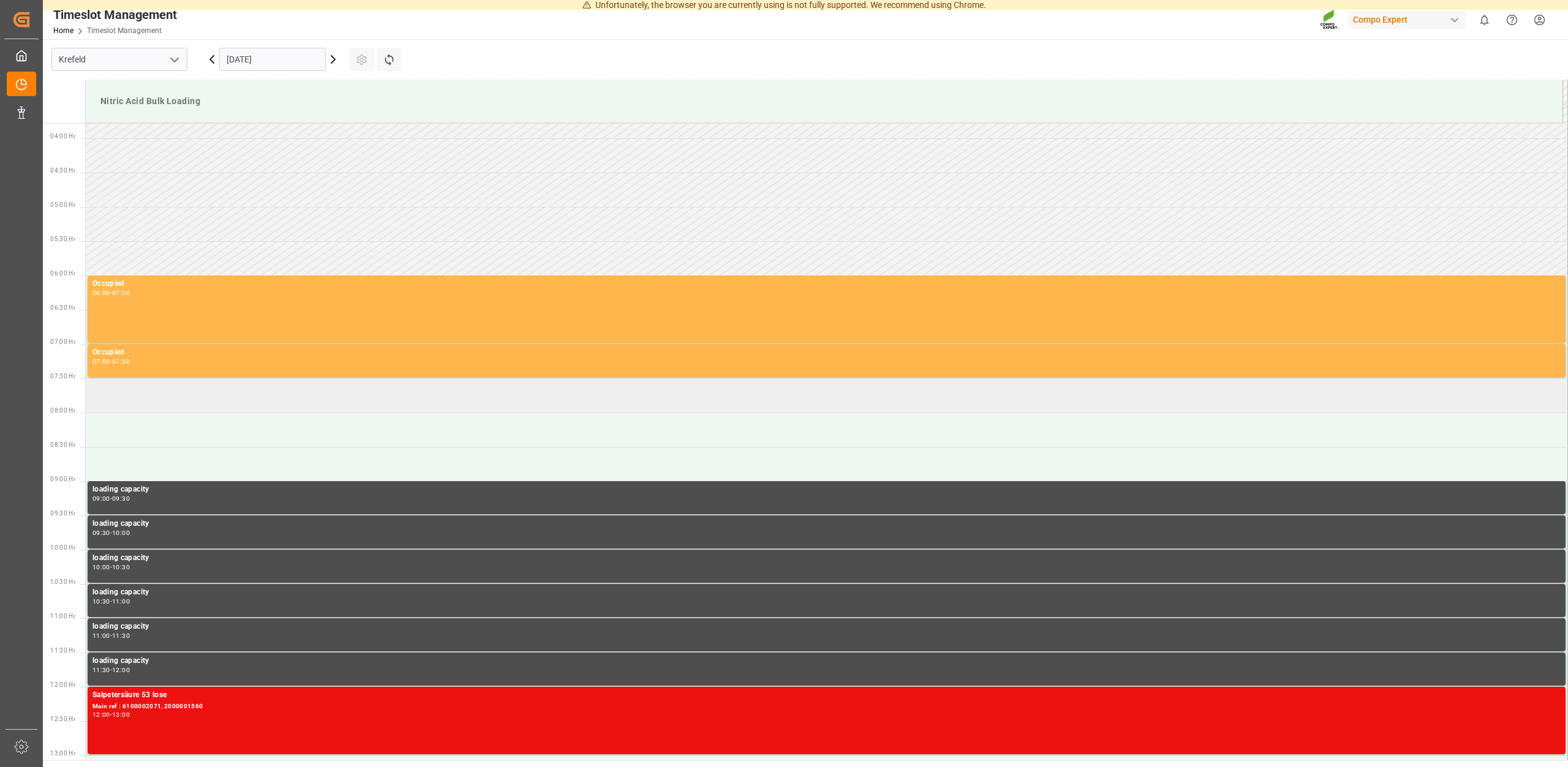
click at [120, 384] on td at bounding box center [827, 395] width 1482 height 34
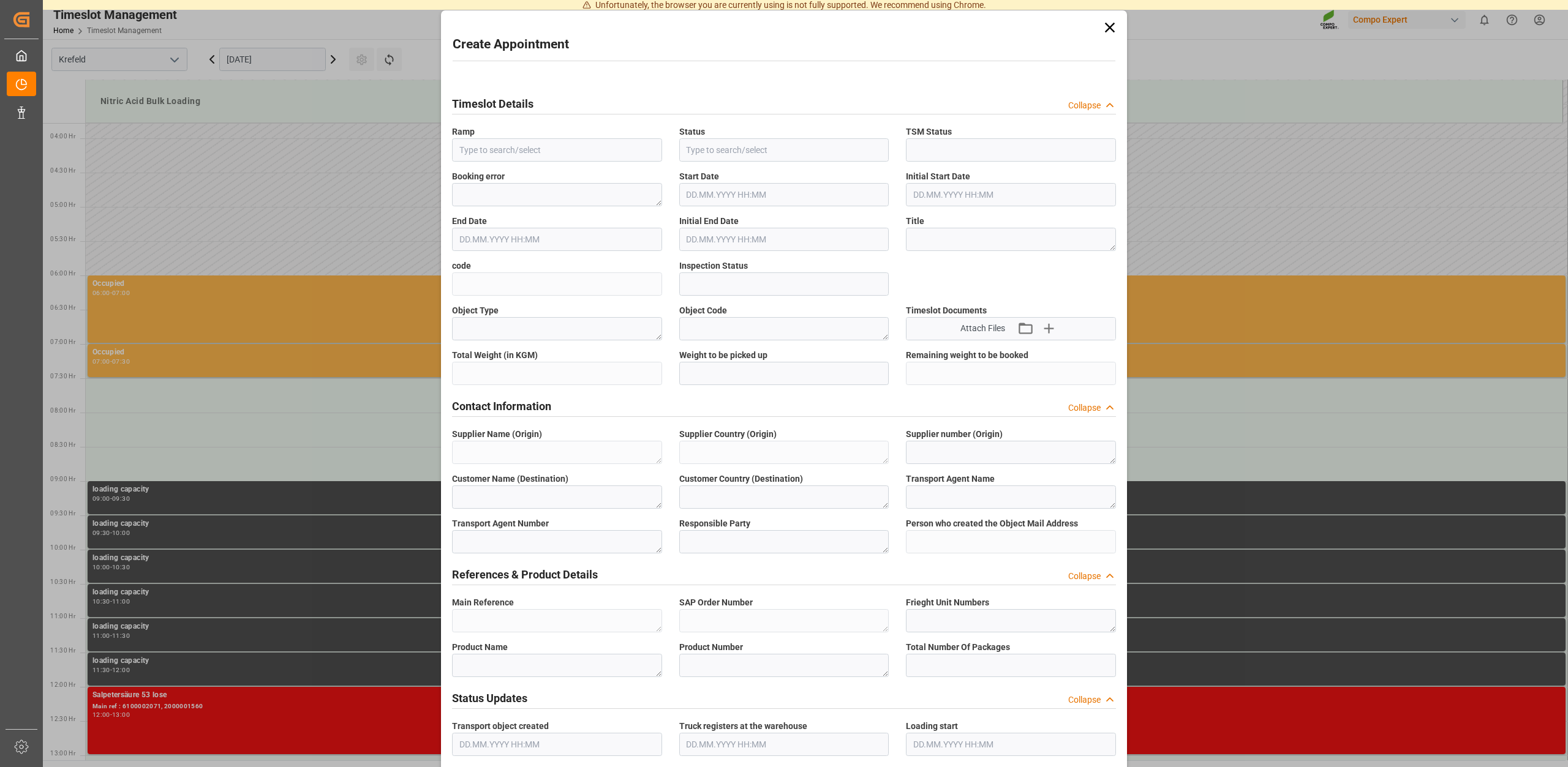
type input "Nitric Acid Bulk Loading"
type input "Booked"
type input "Open"
type input "[DATE] 07:30"
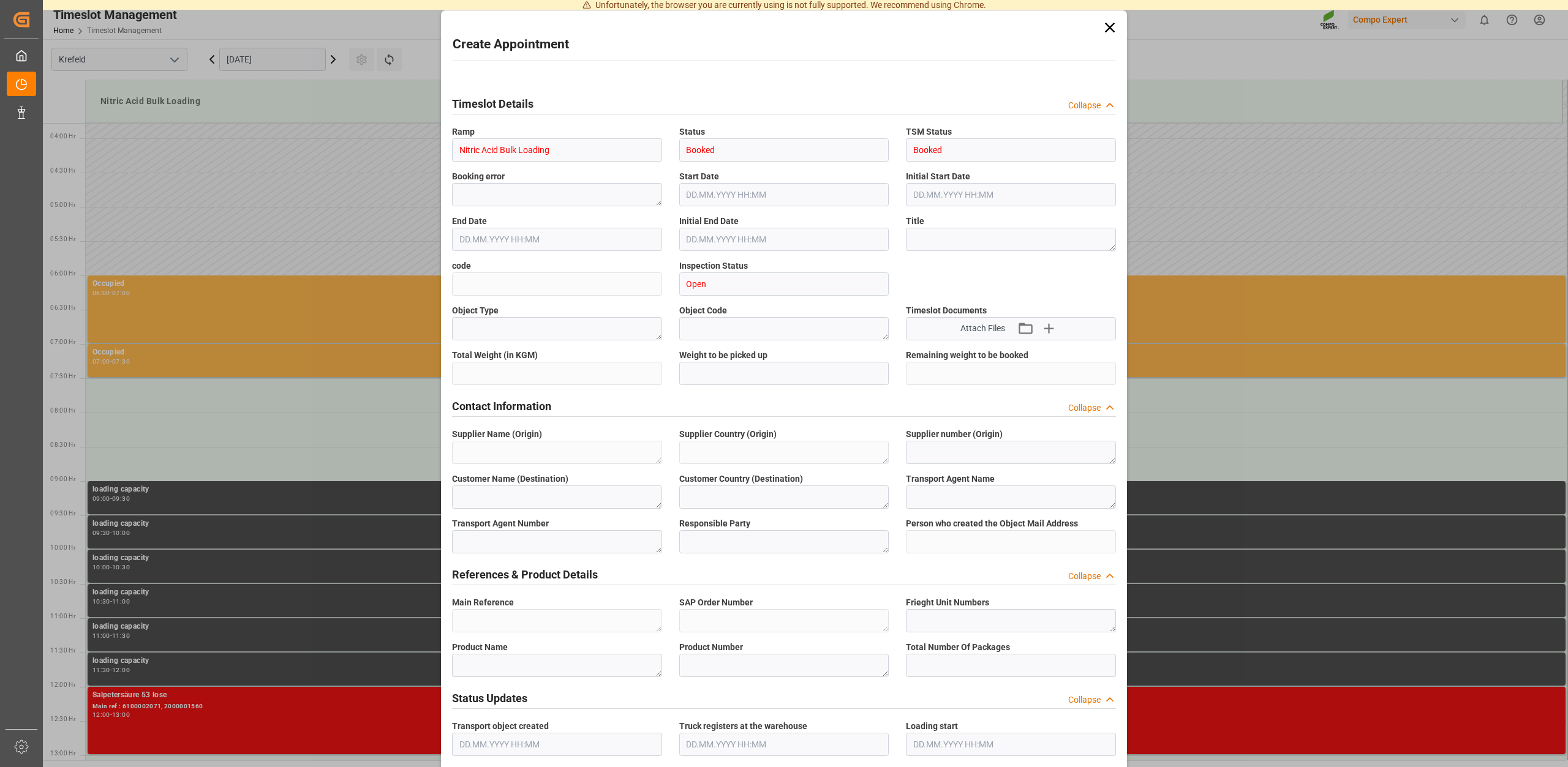
type input "[DATE] 08:00"
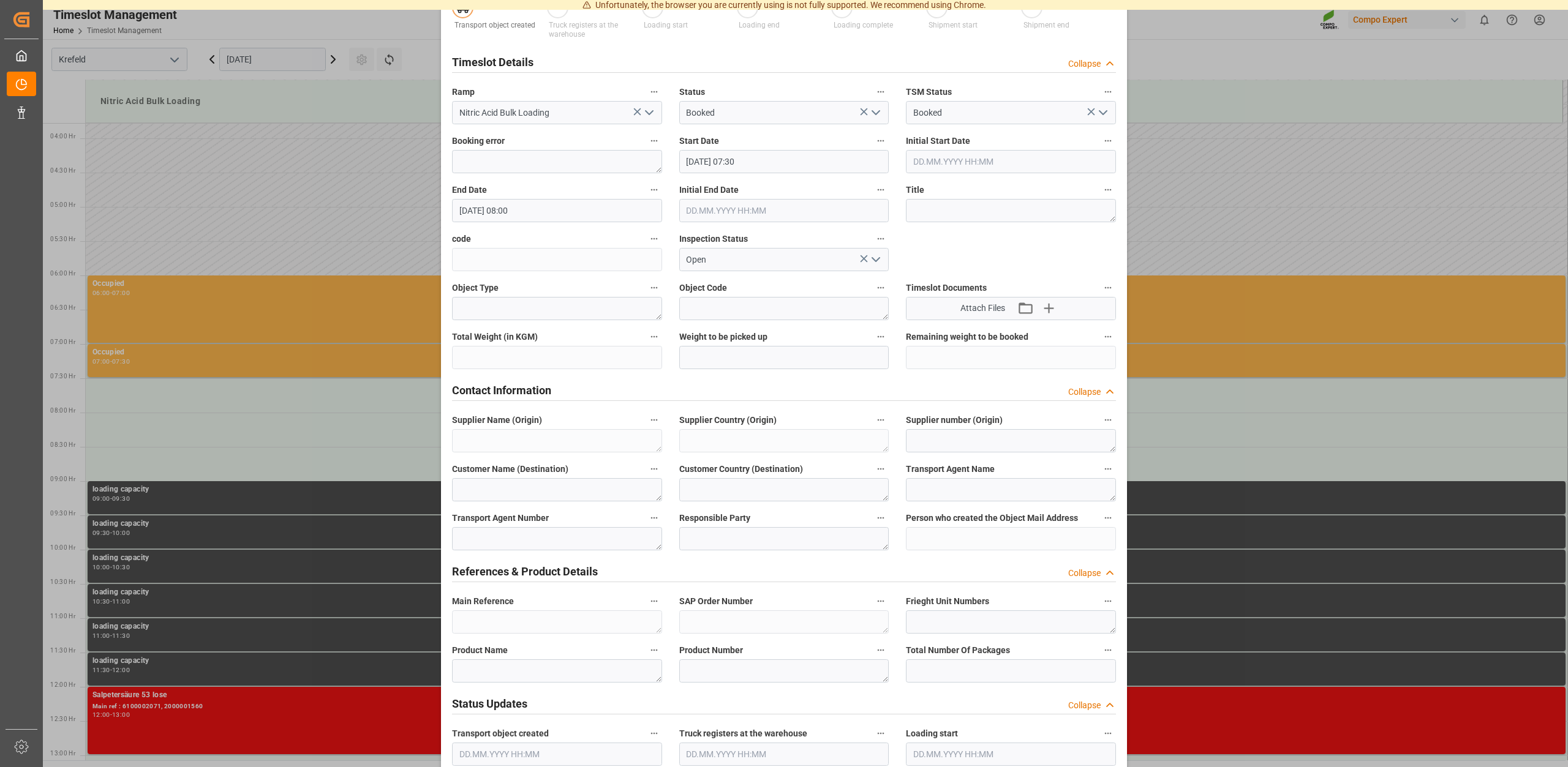
scroll to position [55, 0]
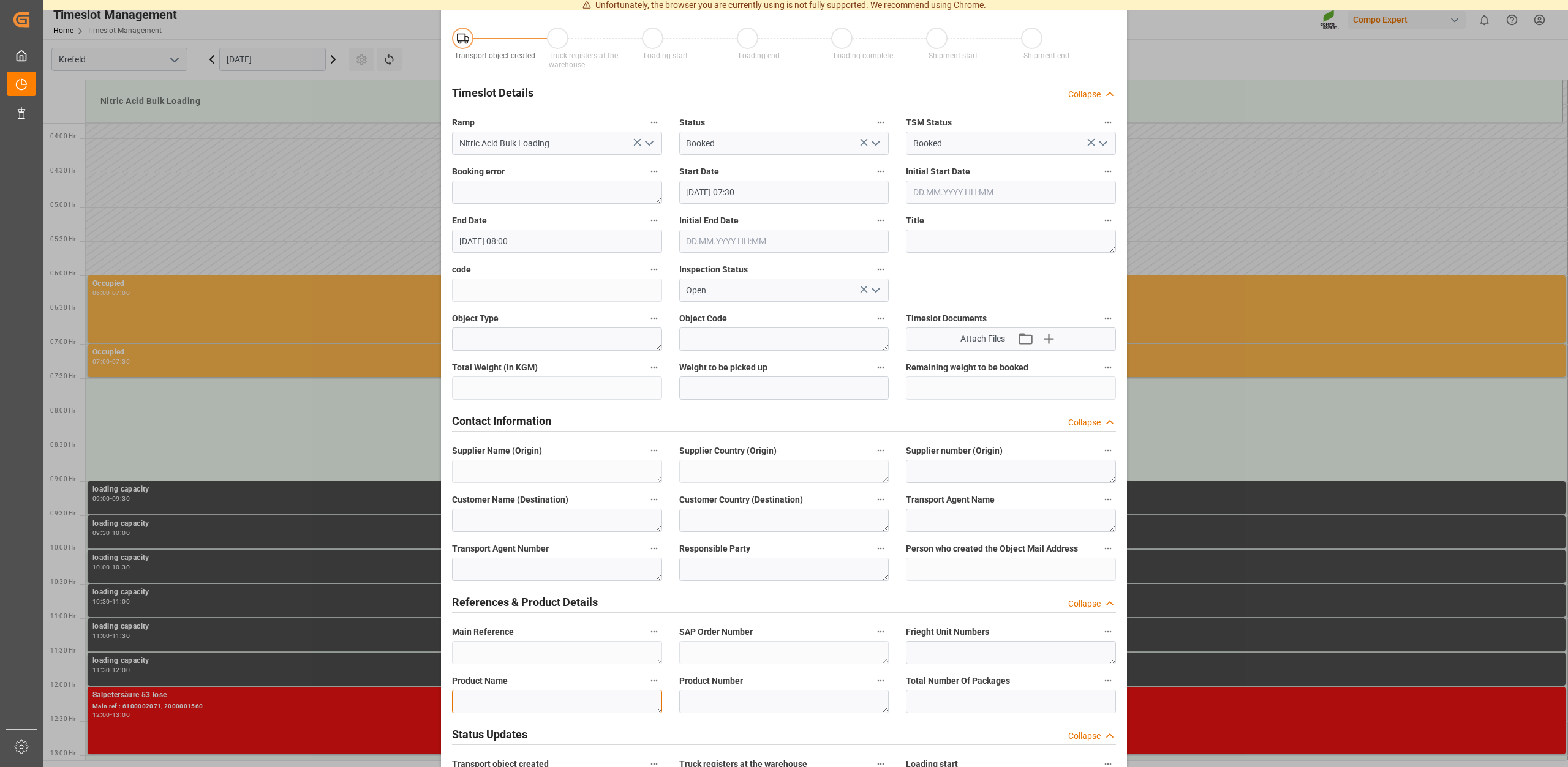
click at [570, 699] on textarea at bounding box center [557, 701] width 210 height 23
click at [734, 698] on textarea at bounding box center [784, 701] width 210 height 23
click at [968, 626] on span "Frieght Unit Numbers" at bounding box center [947, 632] width 83 height 13
click at [1100, 626] on button "Frieght Unit Numbers" at bounding box center [1108, 632] width 16 height 16
click at [957, 653] on div at bounding box center [784, 384] width 1568 height 767
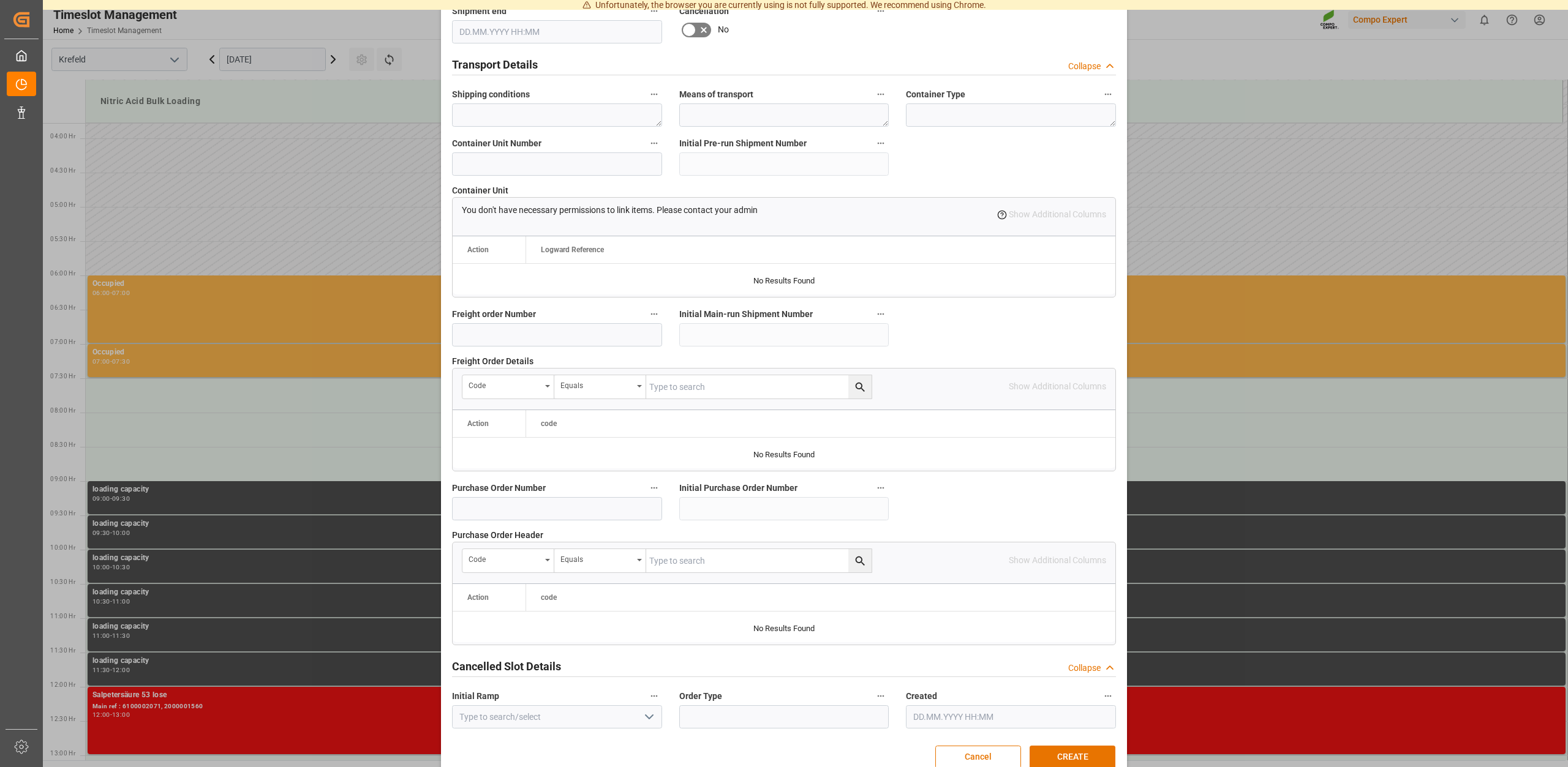
scroll to position [929, 0]
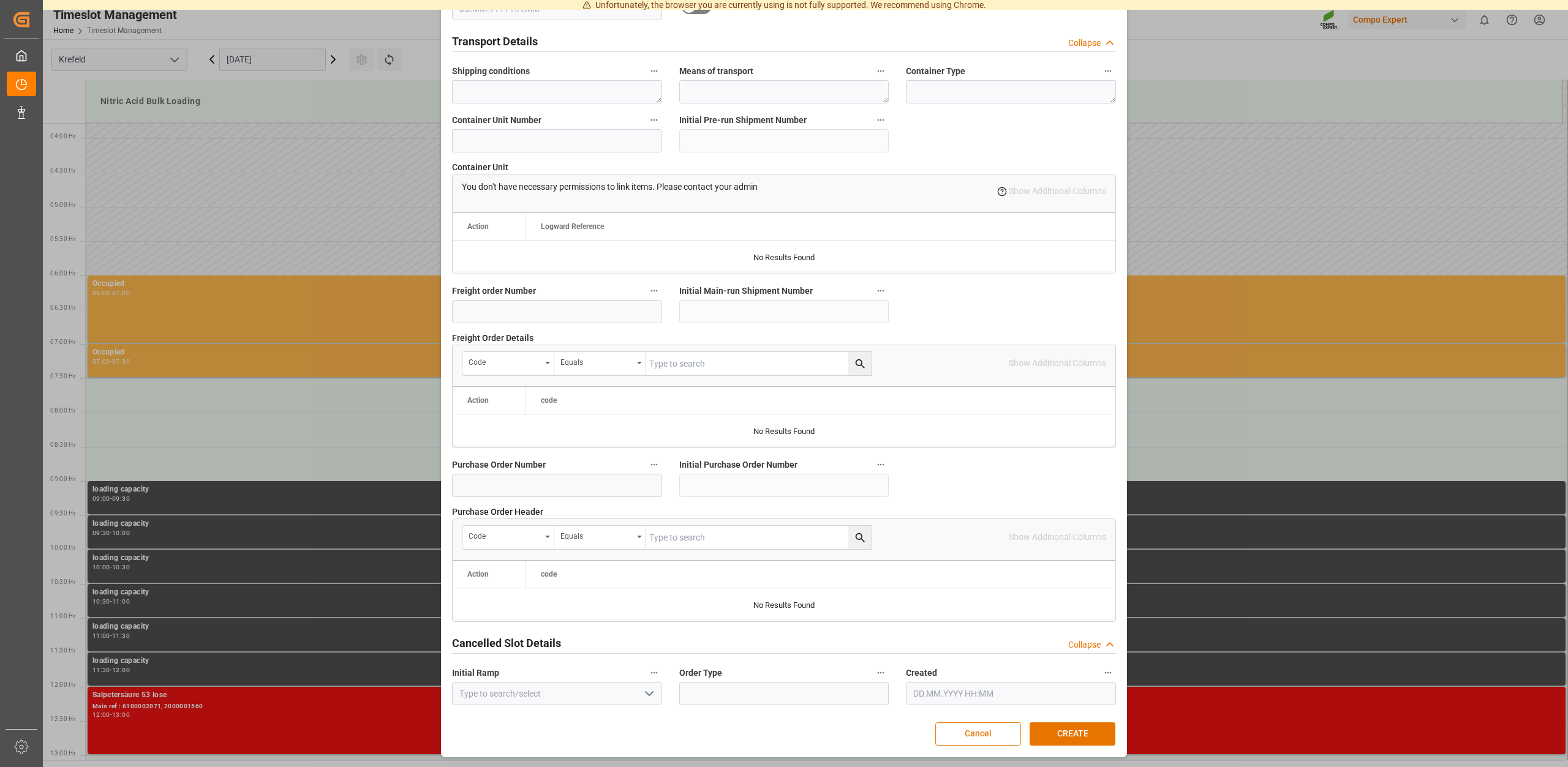
click at [964, 730] on button "Cancel" at bounding box center [978, 734] width 86 height 23
